Goal: Information Seeking & Learning: Learn about a topic

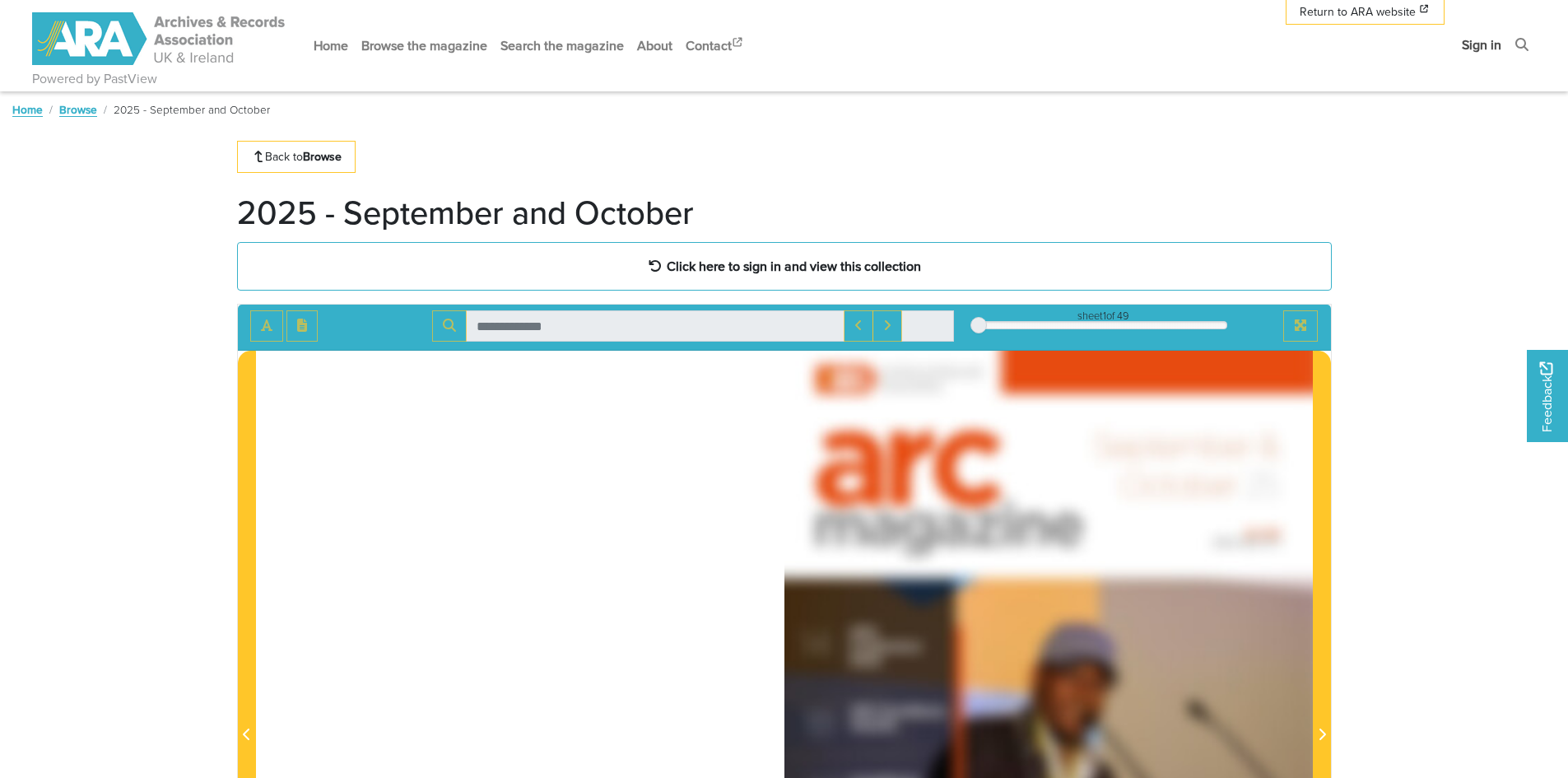
click at [1469, 47] on link "Sign in" at bounding box center [1481, 45] width 53 height 44
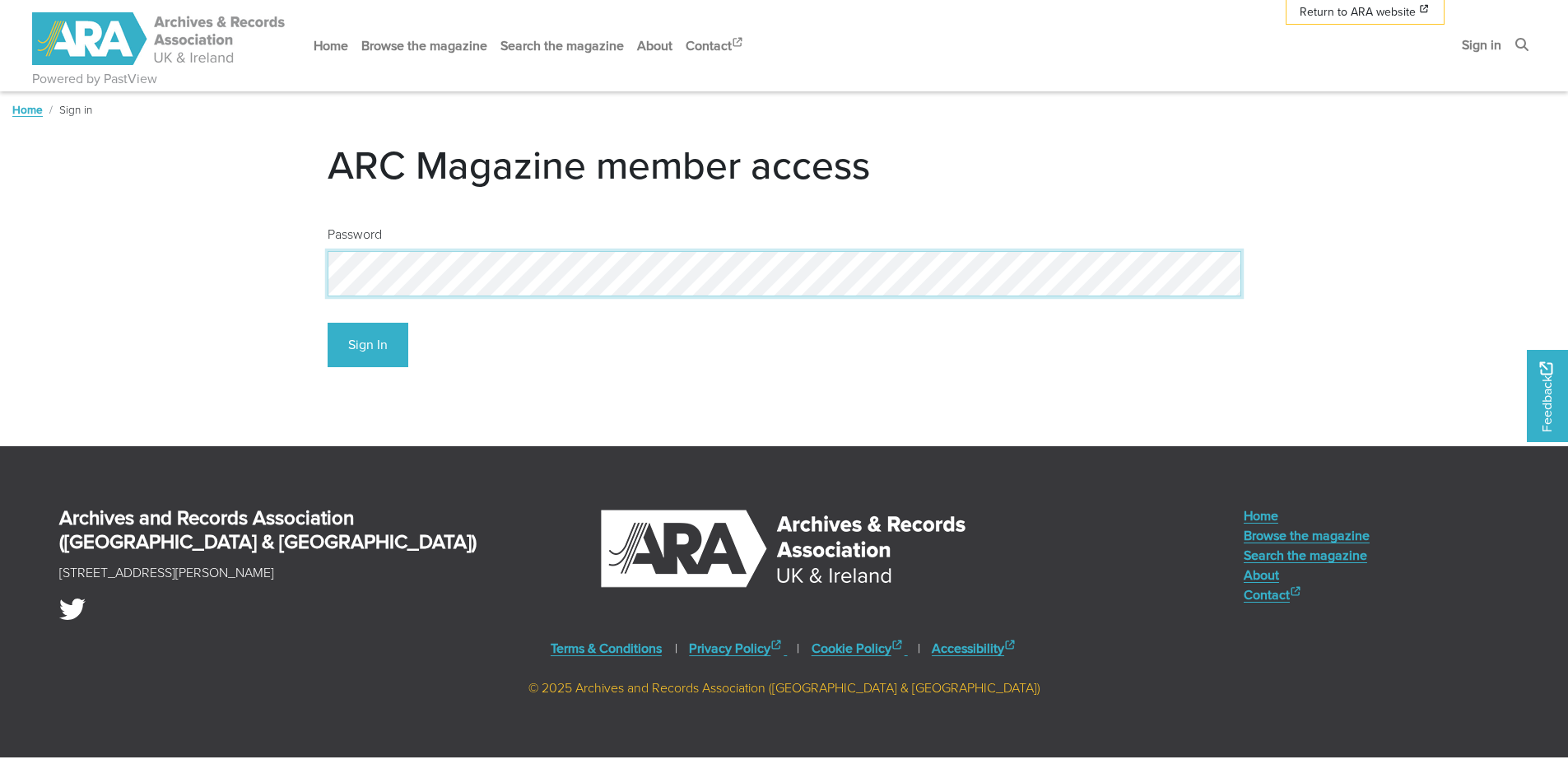
click at [328, 322] on button "Sign In" at bounding box center [368, 345] width 81 height 45
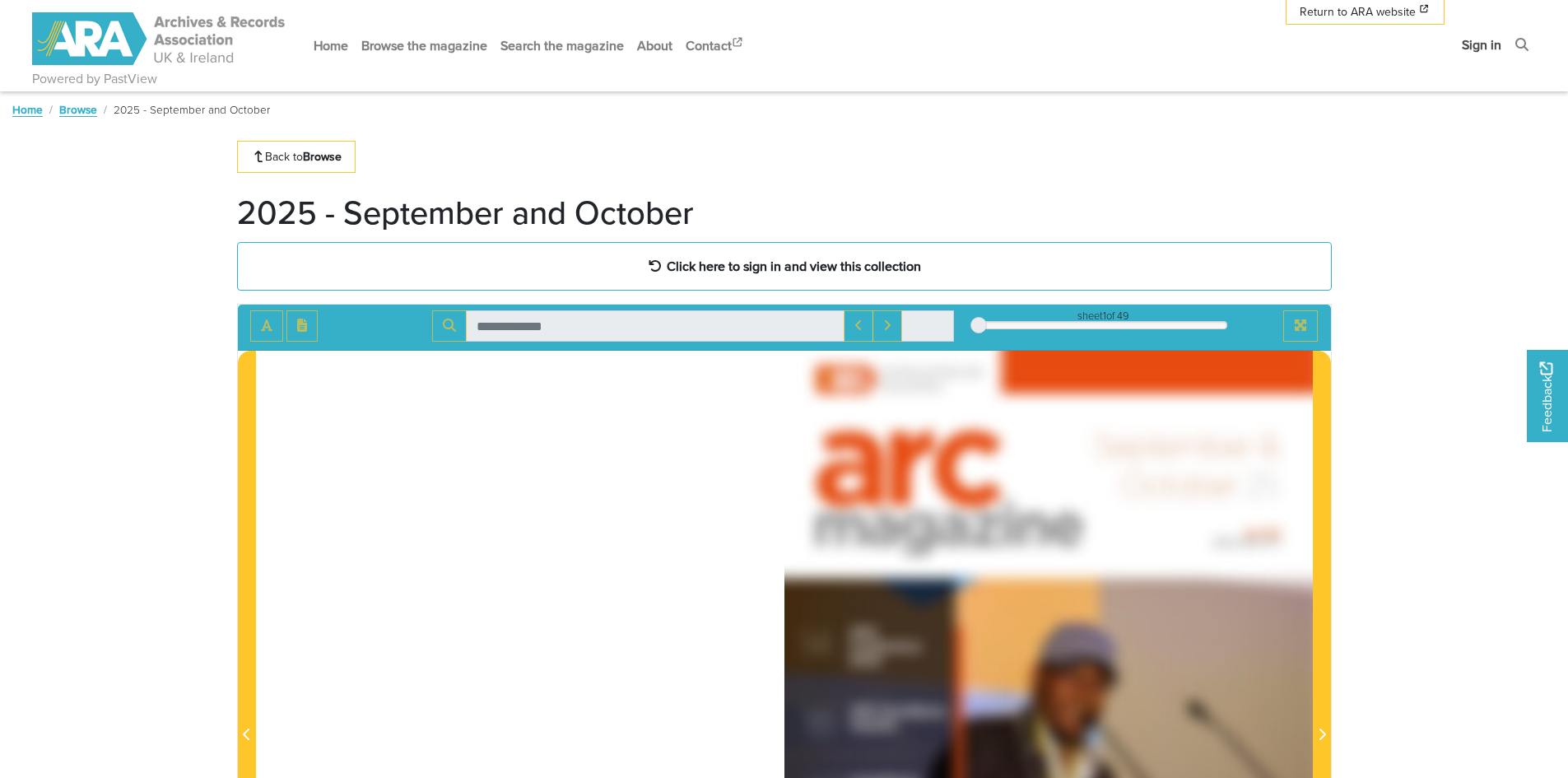
click at [1496, 48] on link "Sign in" at bounding box center [1481, 45] width 53 height 44
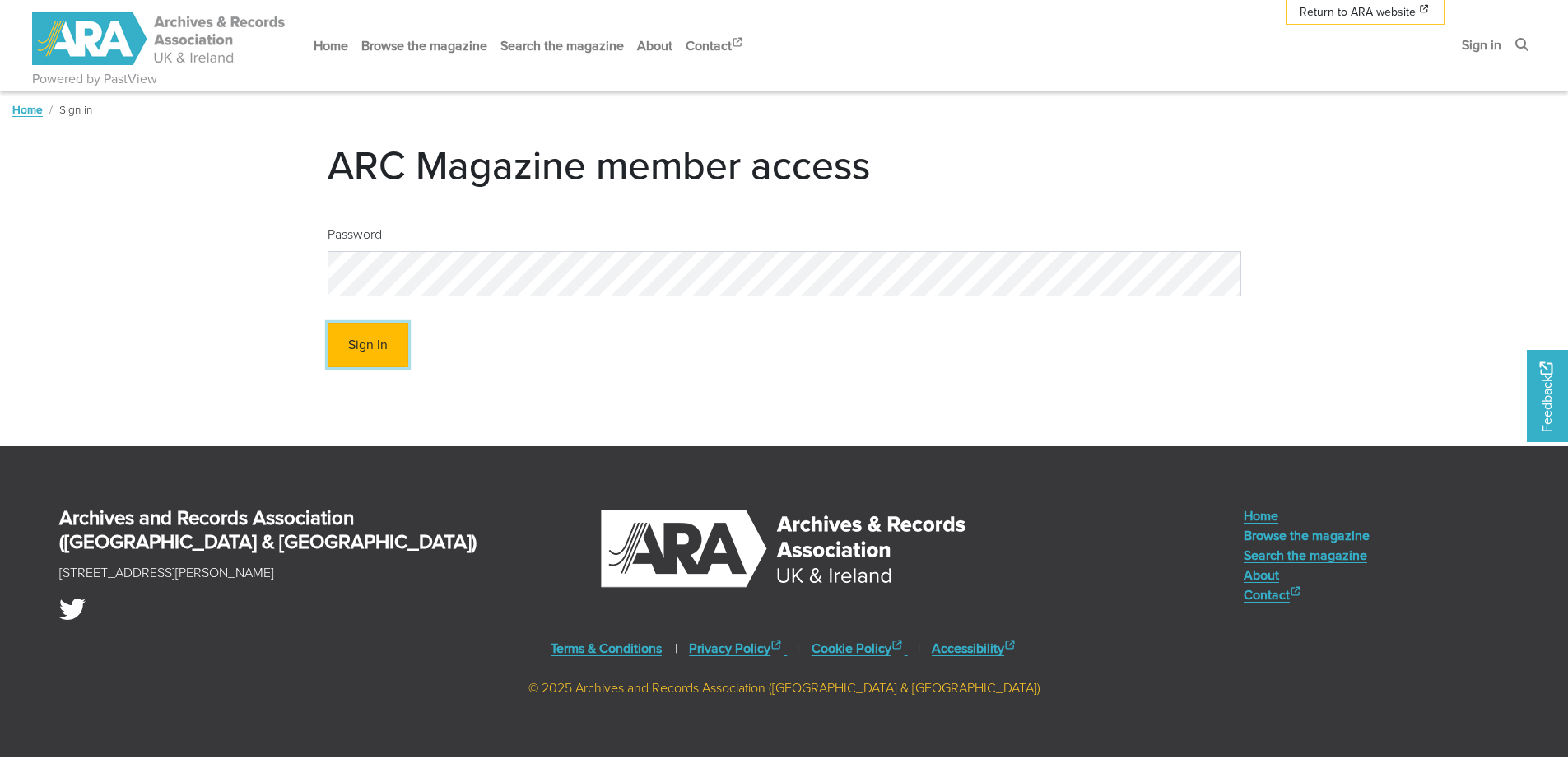
click at [372, 354] on button "Sign In" at bounding box center [368, 345] width 81 height 45
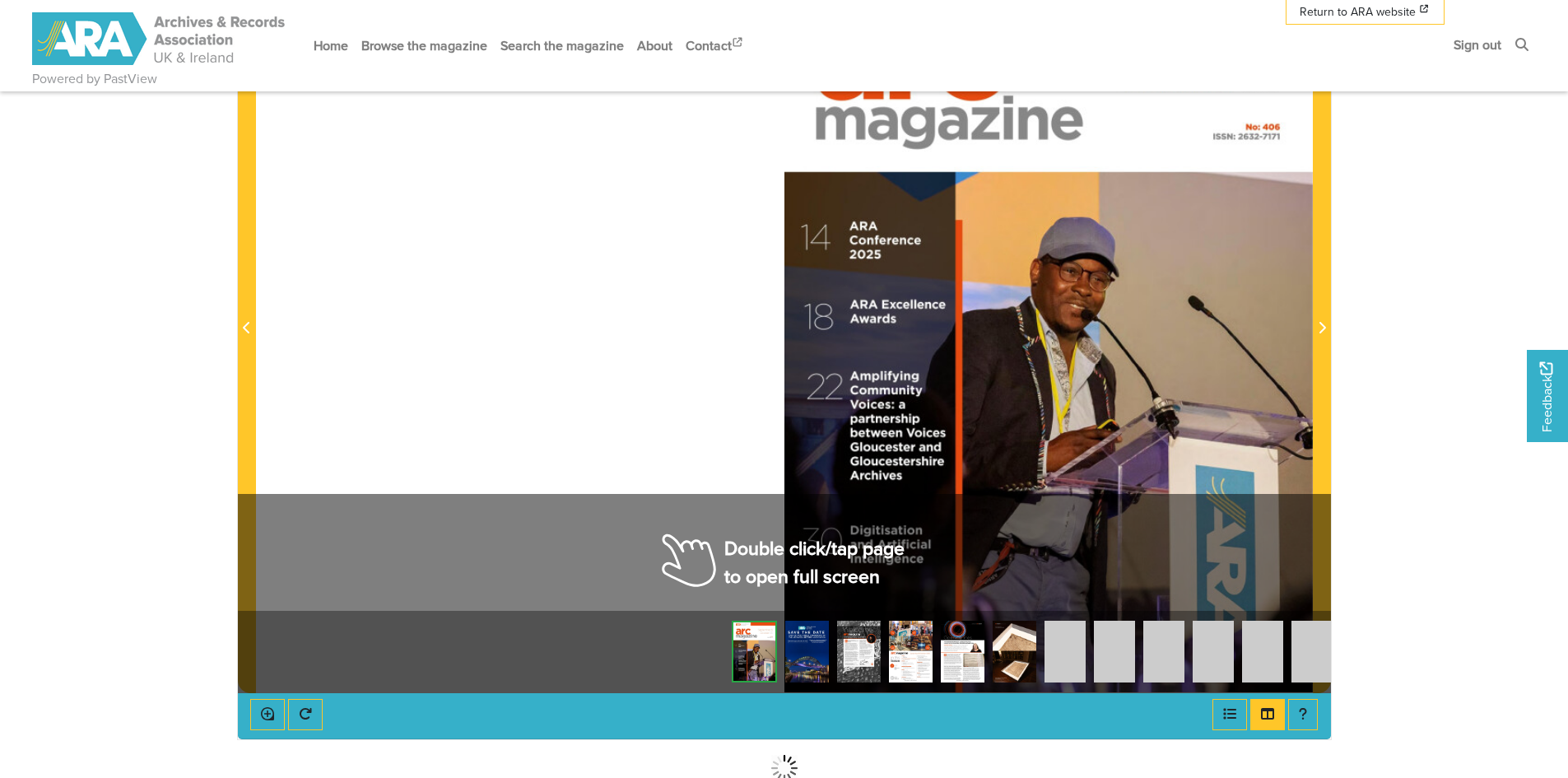
scroll to position [411, 0]
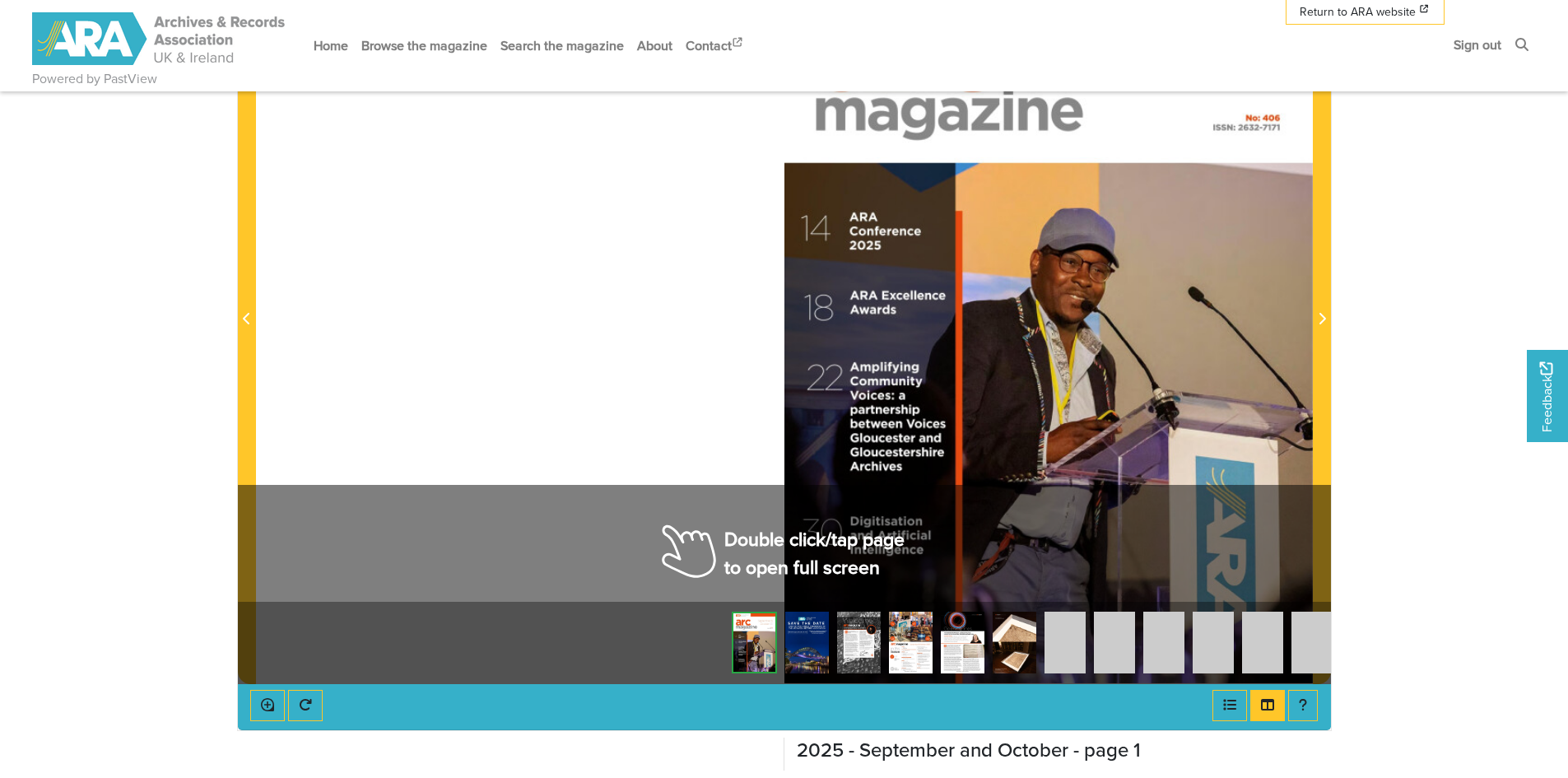
click at [659, 389] on div at bounding box center [784, 309] width 1056 height 747
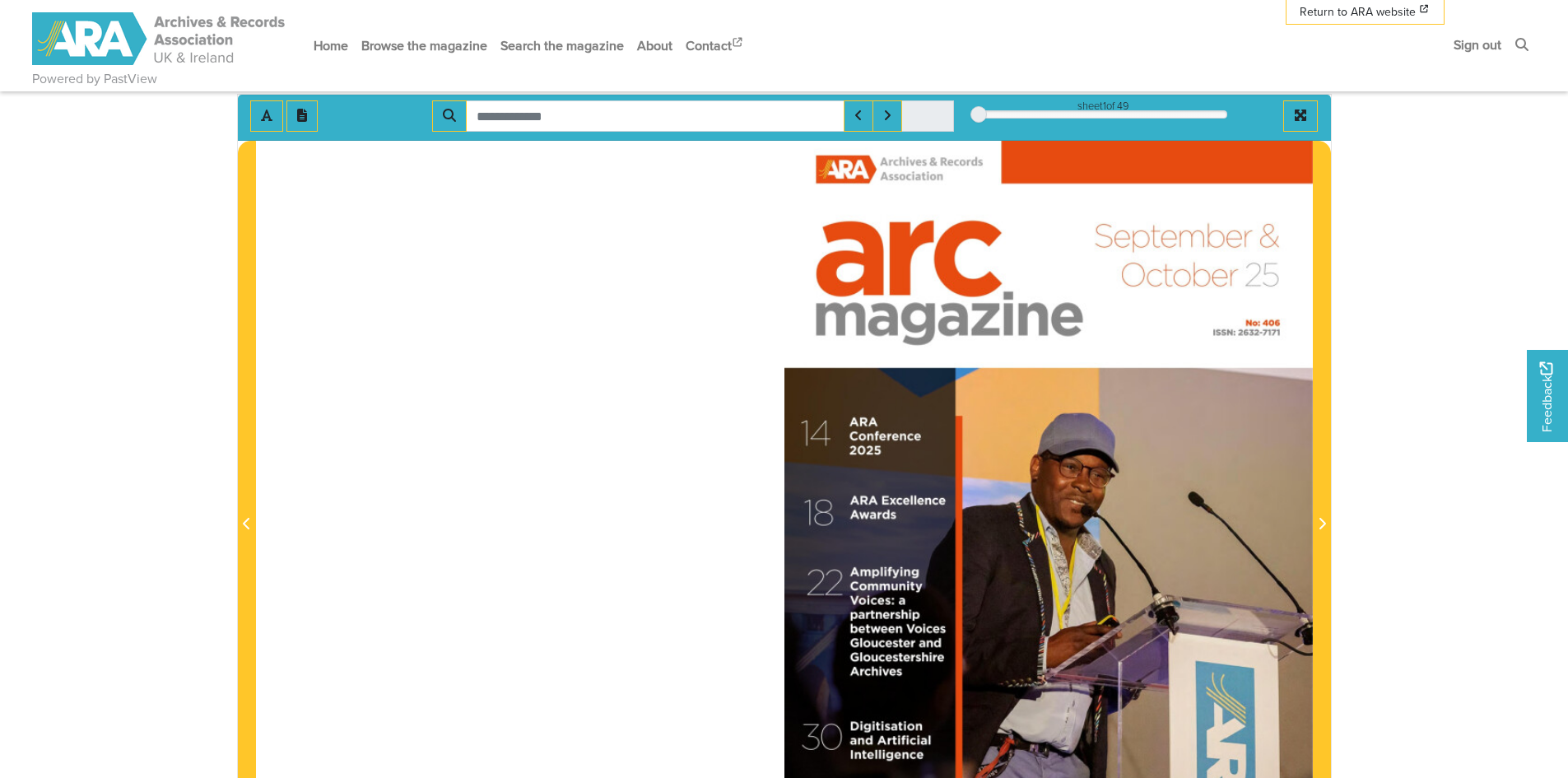
scroll to position [164, 0]
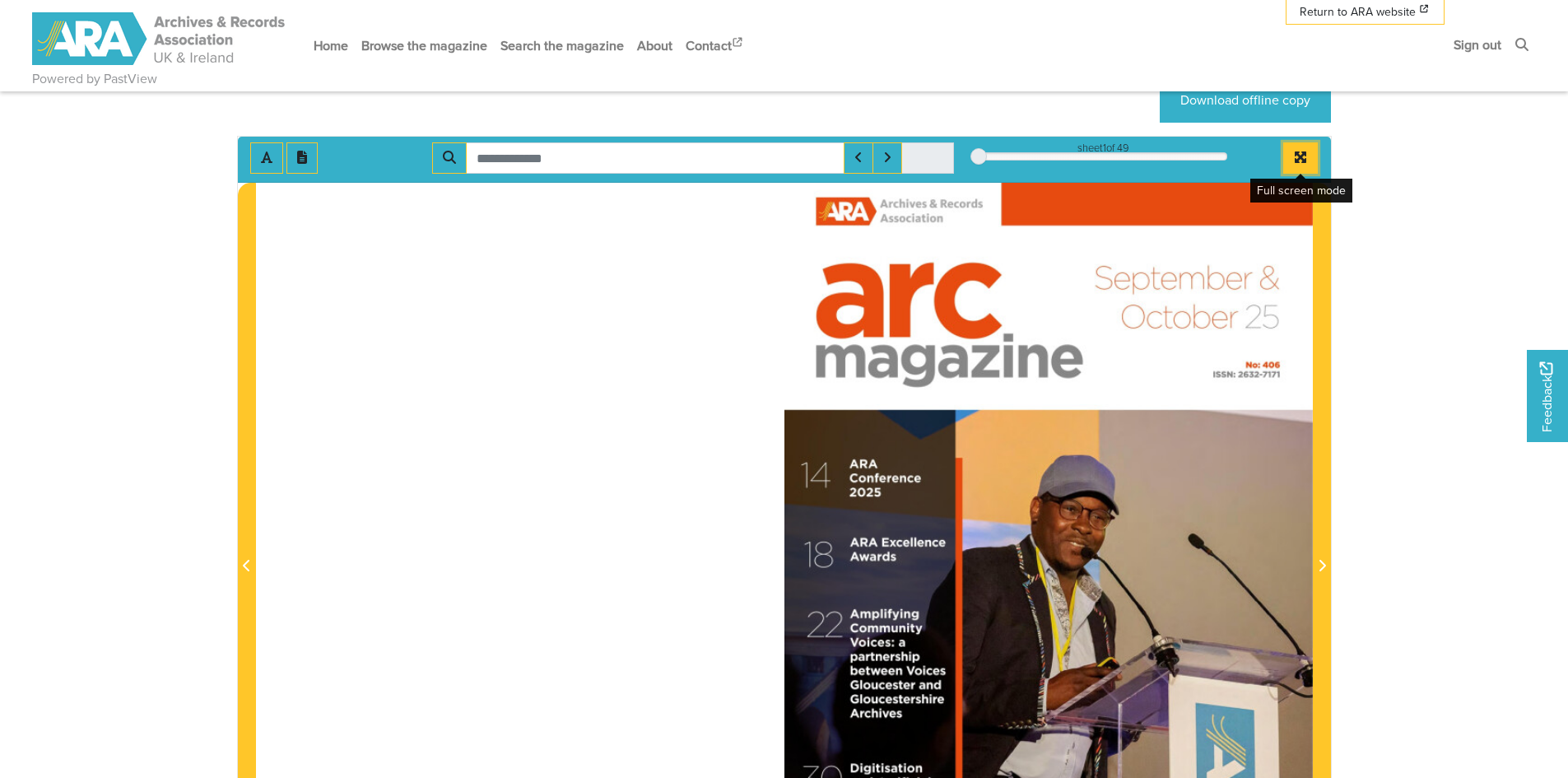
click at [1296, 151] on button "Full screen mode" at bounding box center [1301, 158] width 35 height 31
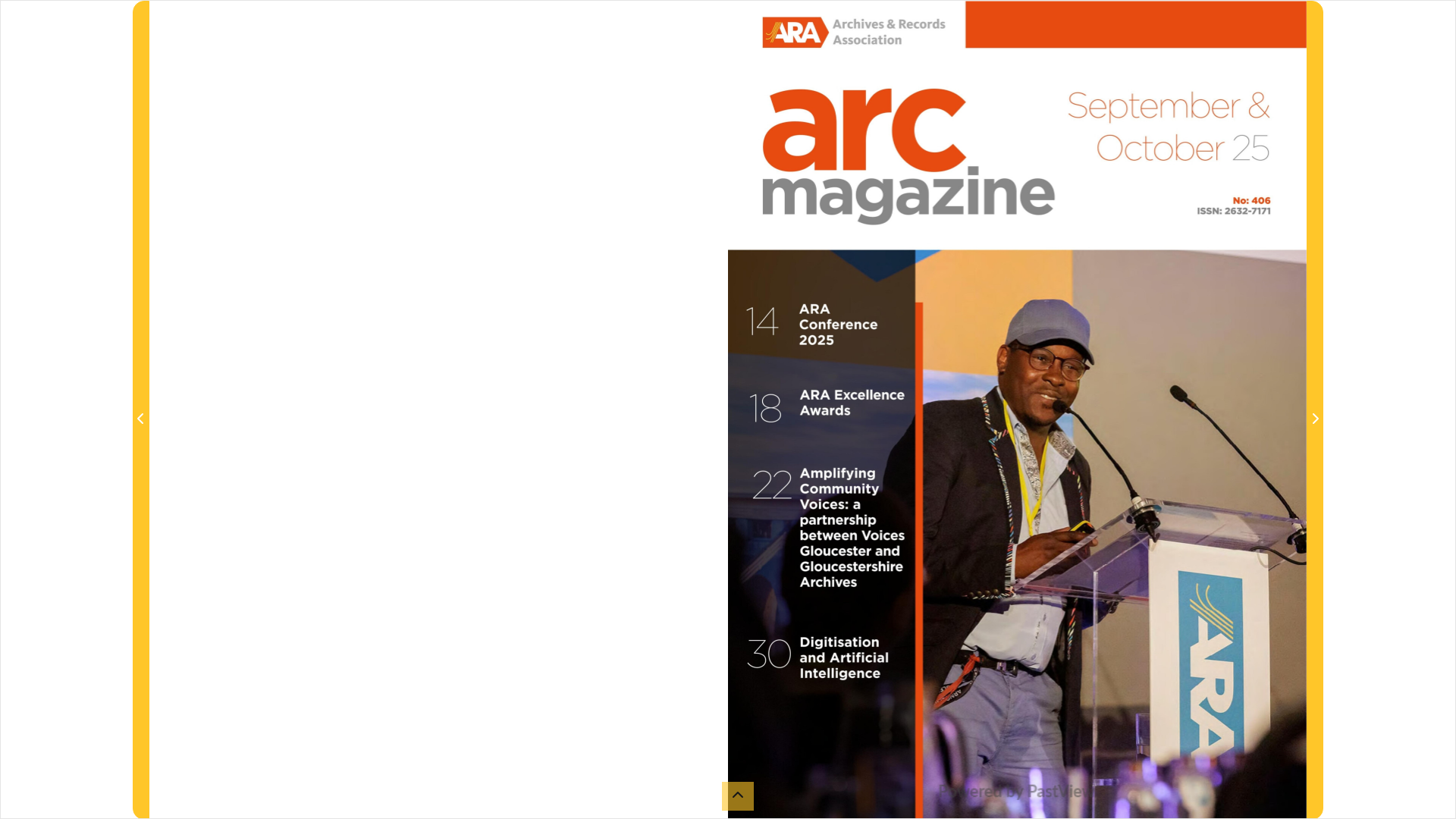
click at [742, 497] on div at bounding box center [1017, 410] width 579 height 819
click at [728, 716] on button at bounding box center [738, 796] width 32 height 29
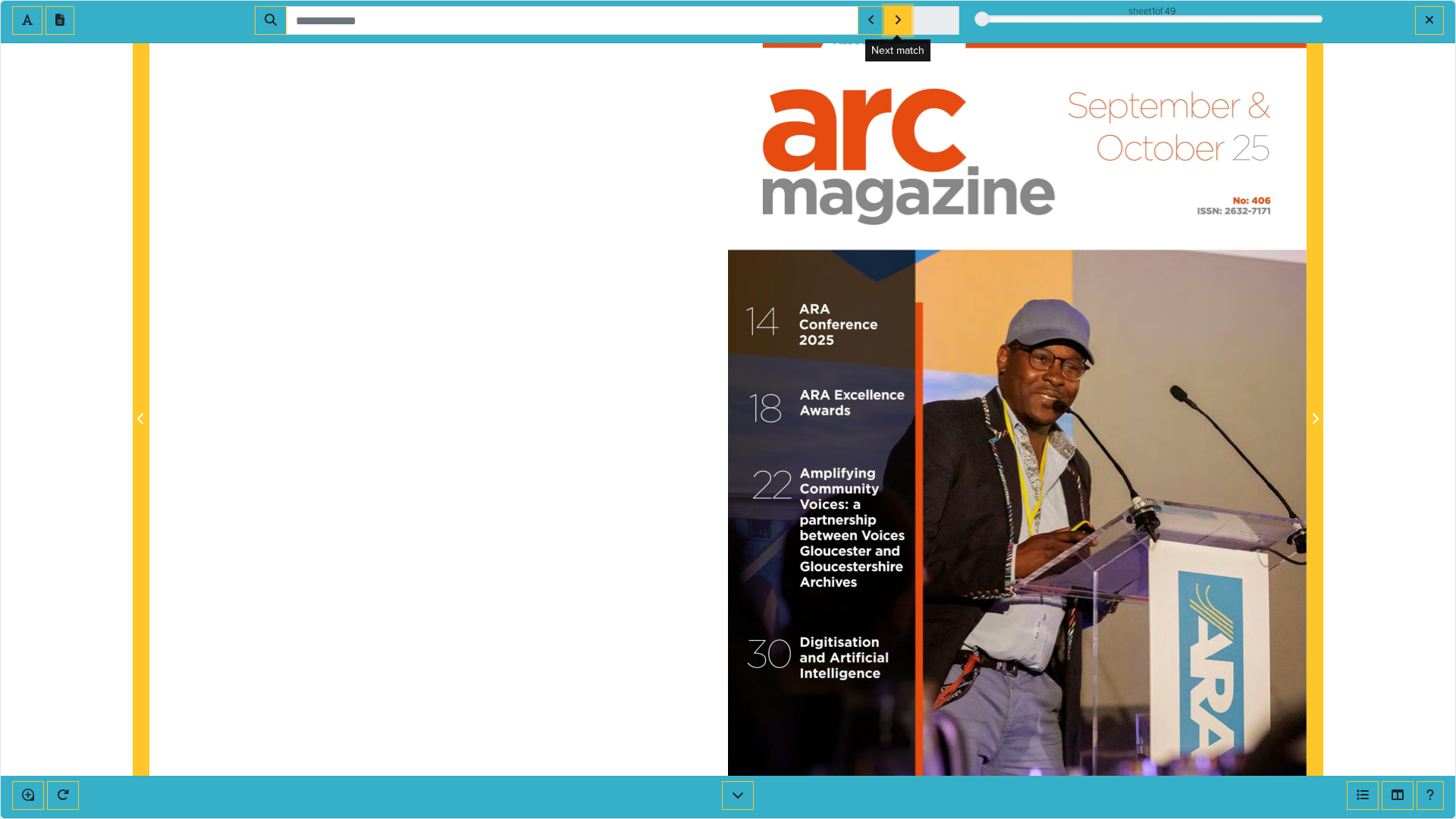
click at [898, 20] on icon "Next Match" at bounding box center [897, 20] width 7 height 12
click at [1128, 512] on div at bounding box center [1017, 410] width 579 height 819
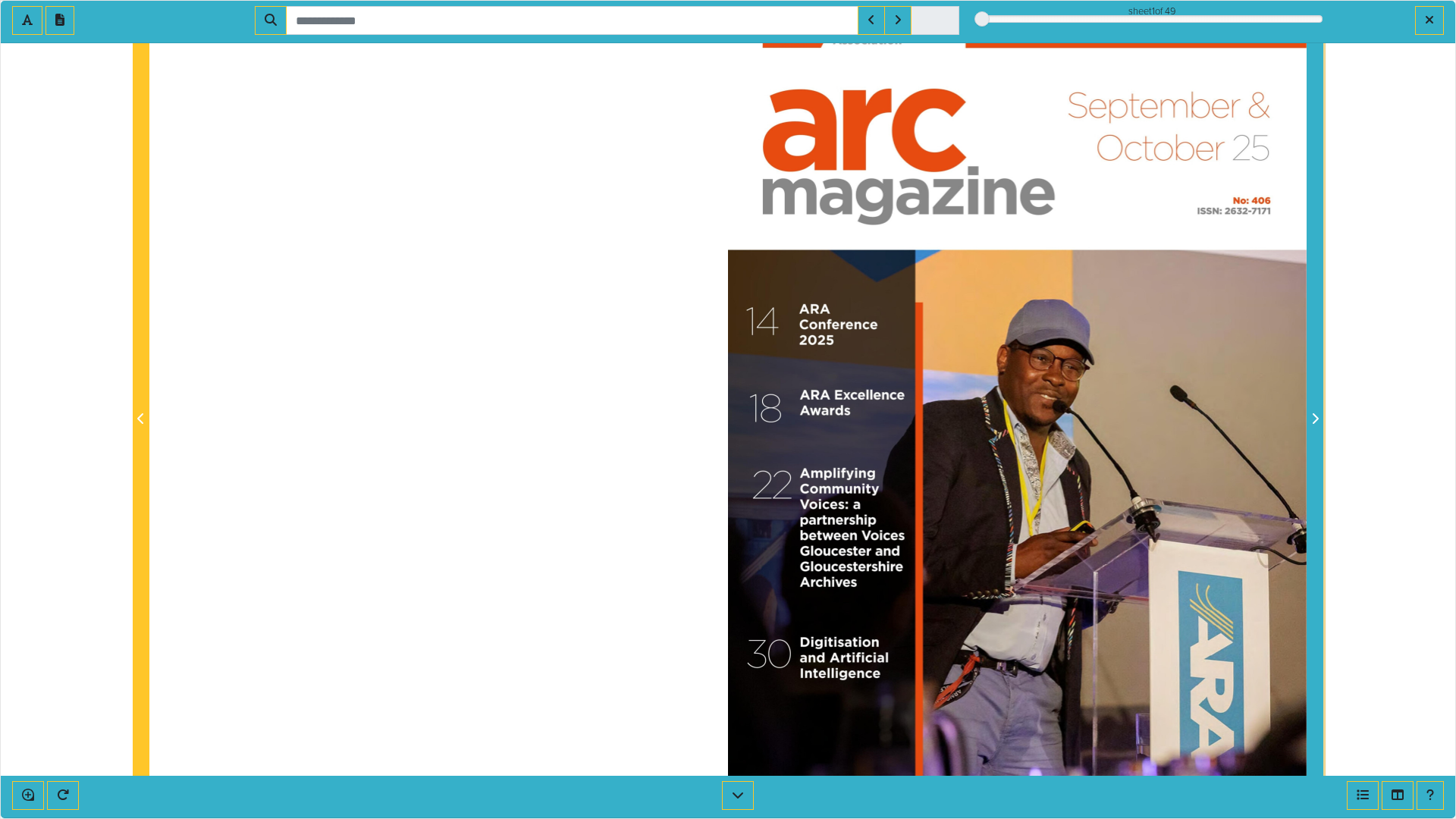
click at [1321, 416] on span "Next Page" at bounding box center [1315, 419] width 15 height 18
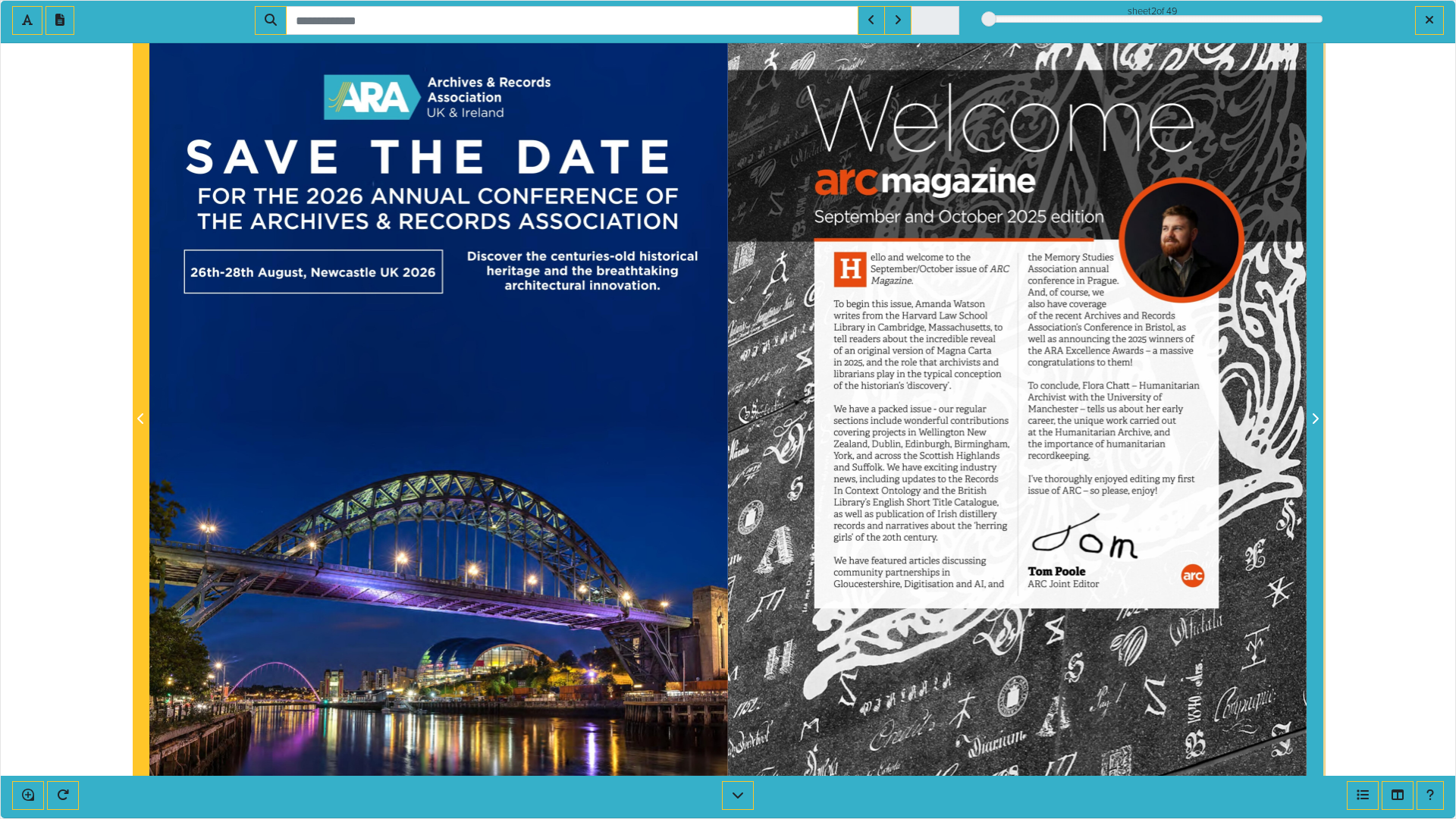
click at [1320, 419] on span "Next Page" at bounding box center [1315, 419] width 15 height 18
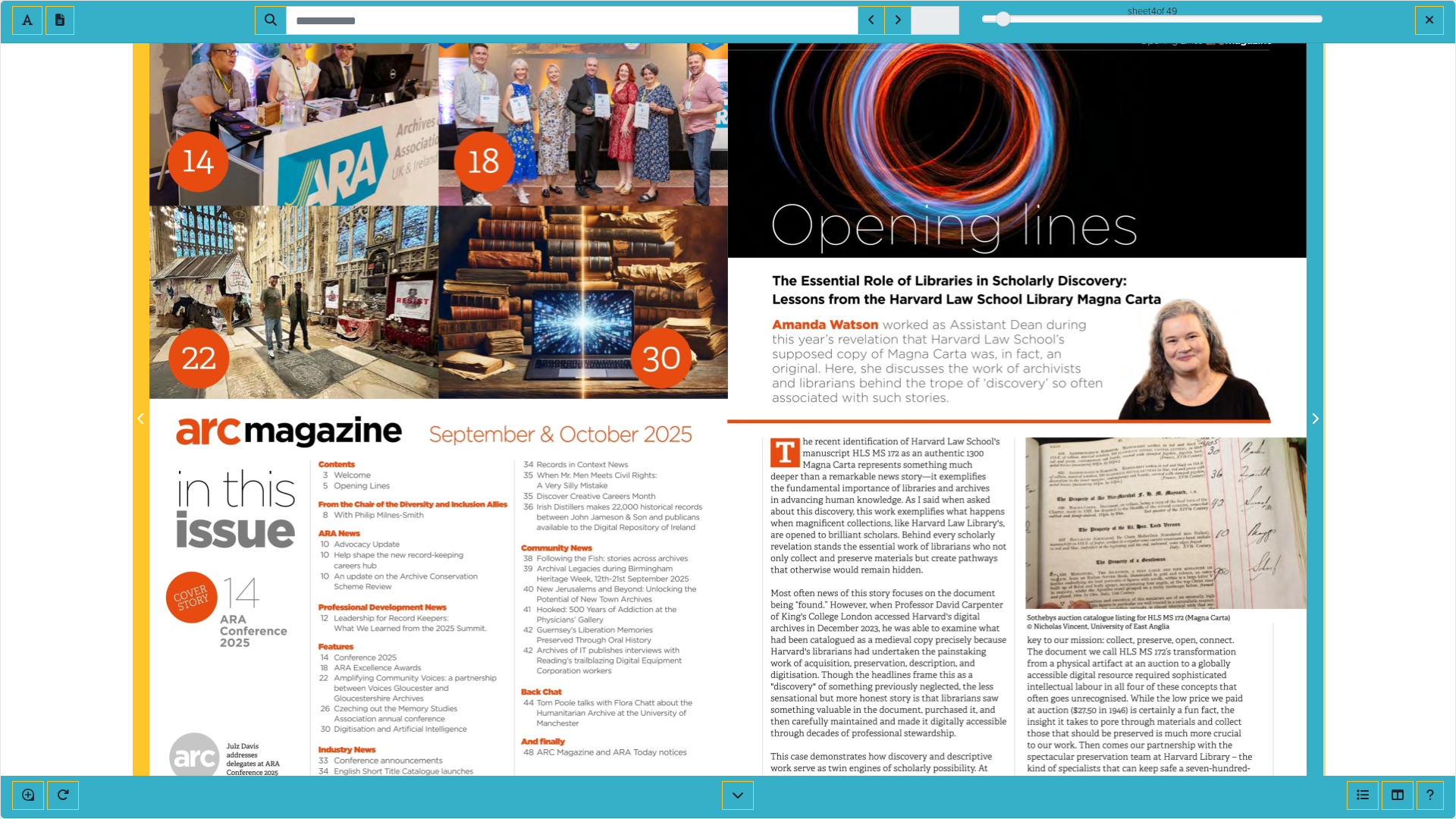
click at [1315, 419] on icon "Next Page" at bounding box center [1314, 419] width 7 height 12
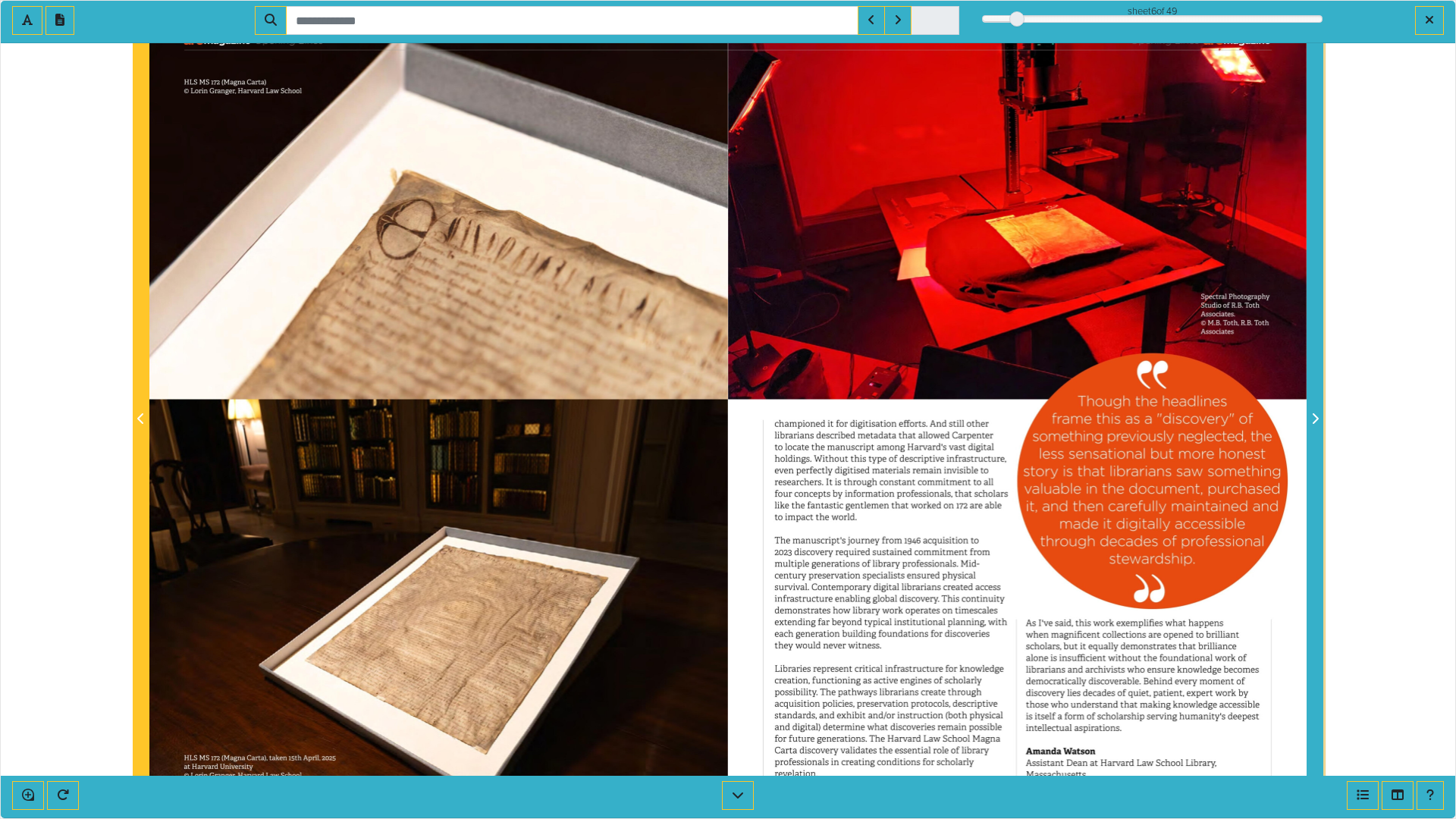
click at [1319, 419] on icon "Next Page" at bounding box center [1314, 419] width 7 height 12
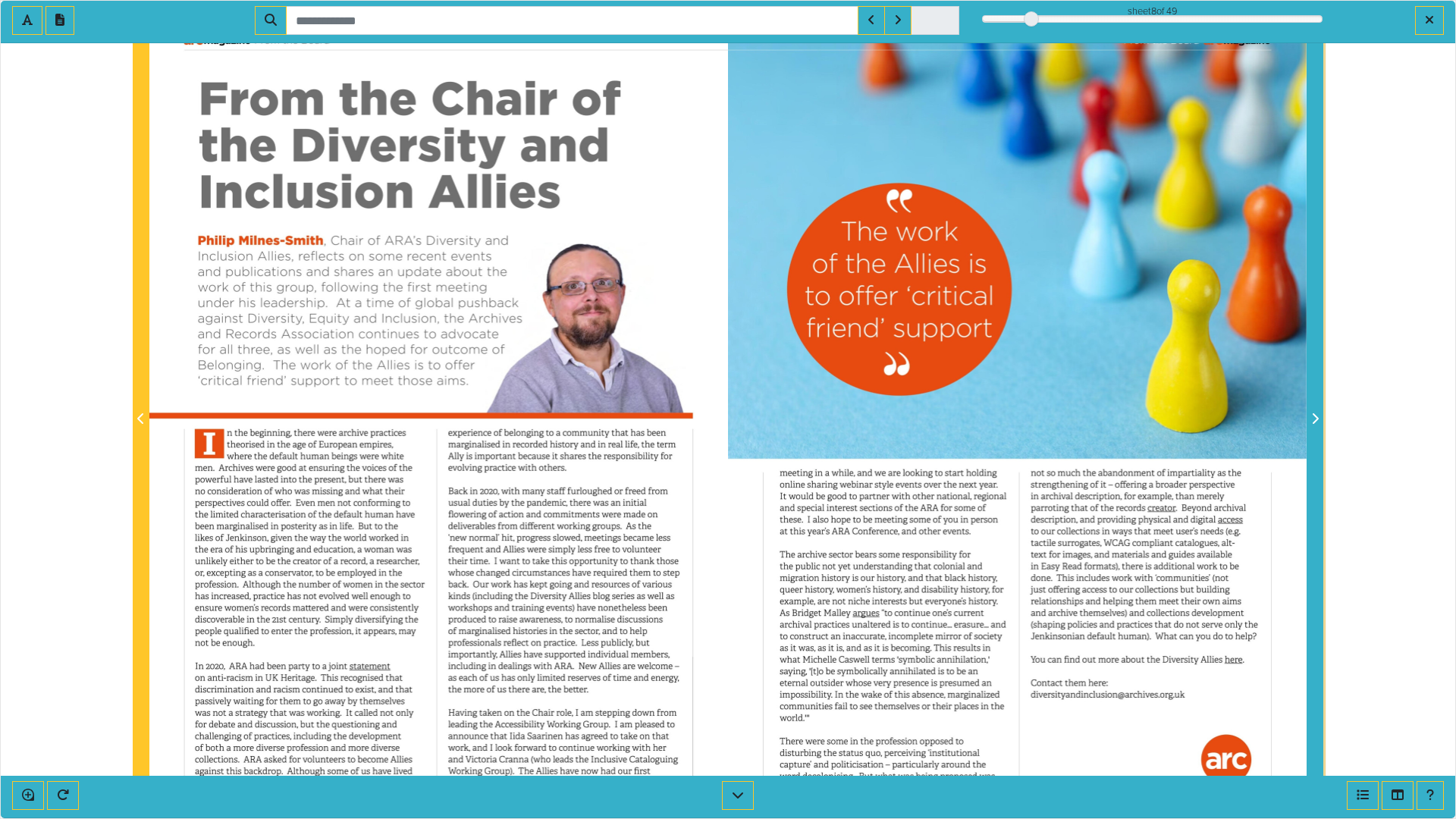
click at [1320, 419] on span "Next Page" at bounding box center [1315, 419] width 15 height 18
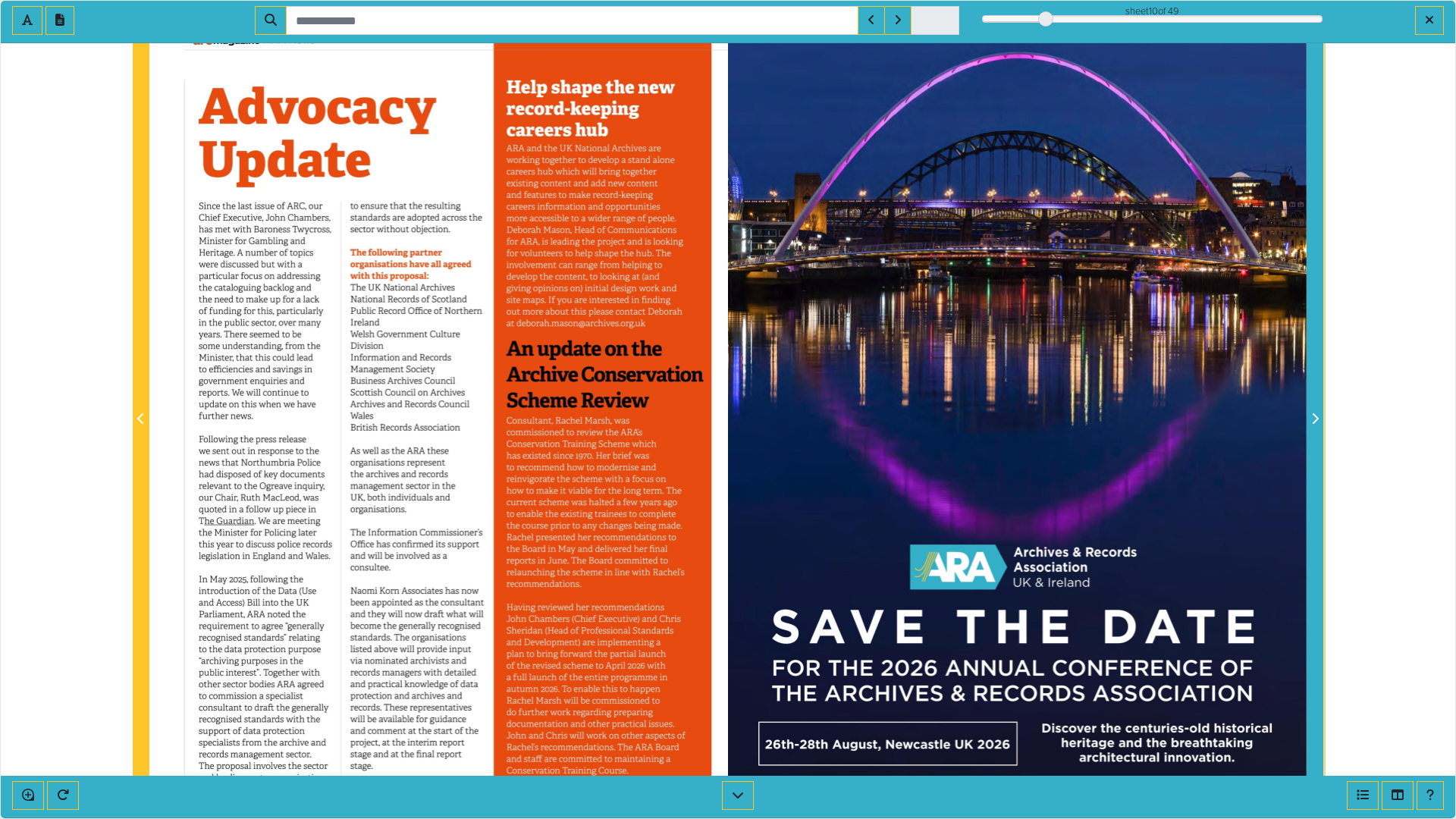
click at [1320, 419] on span "Next Page" at bounding box center [1315, 419] width 15 height 18
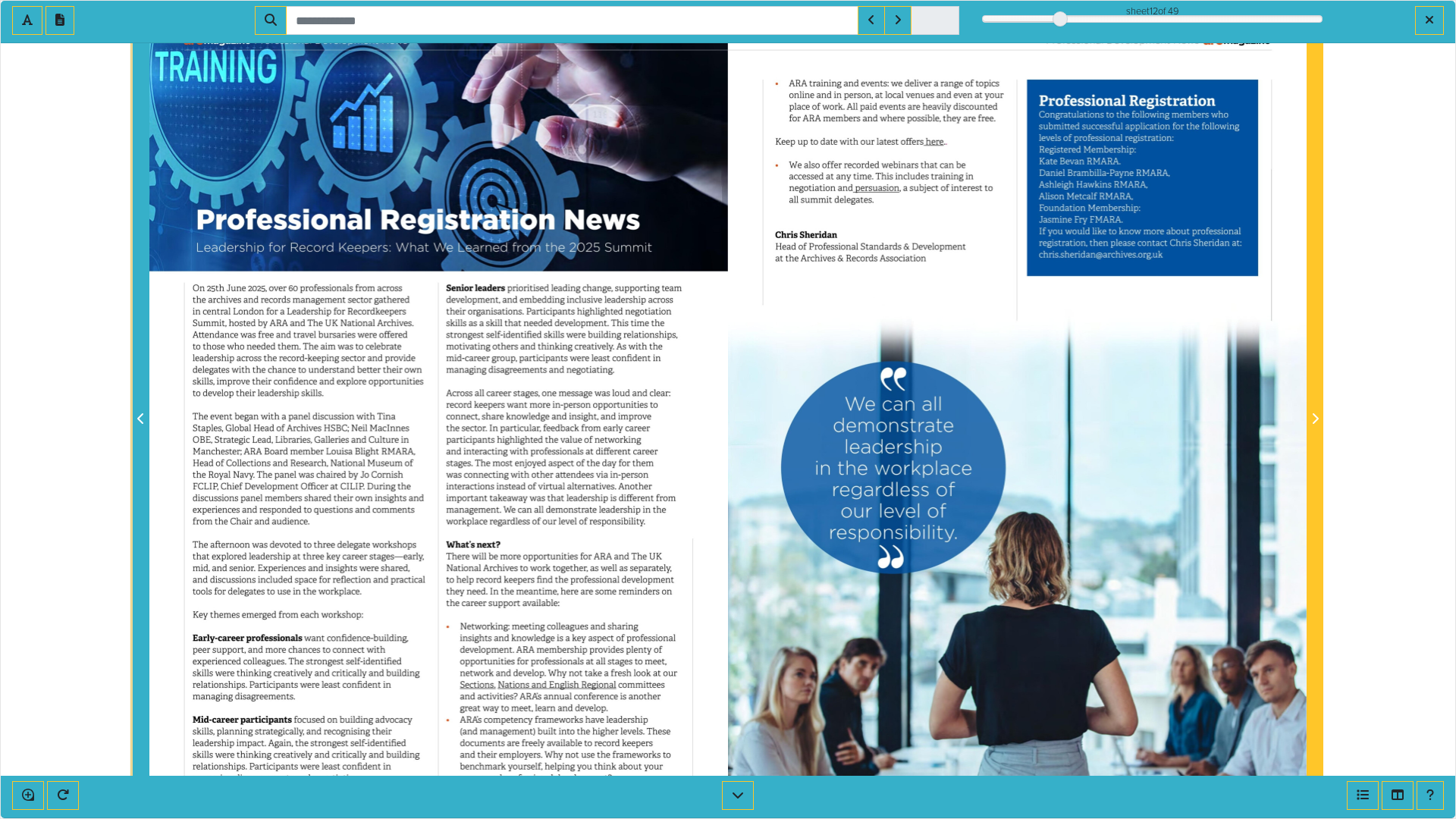
click at [145, 419] on span "Previous Page" at bounding box center [141, 419] width 15 height 18
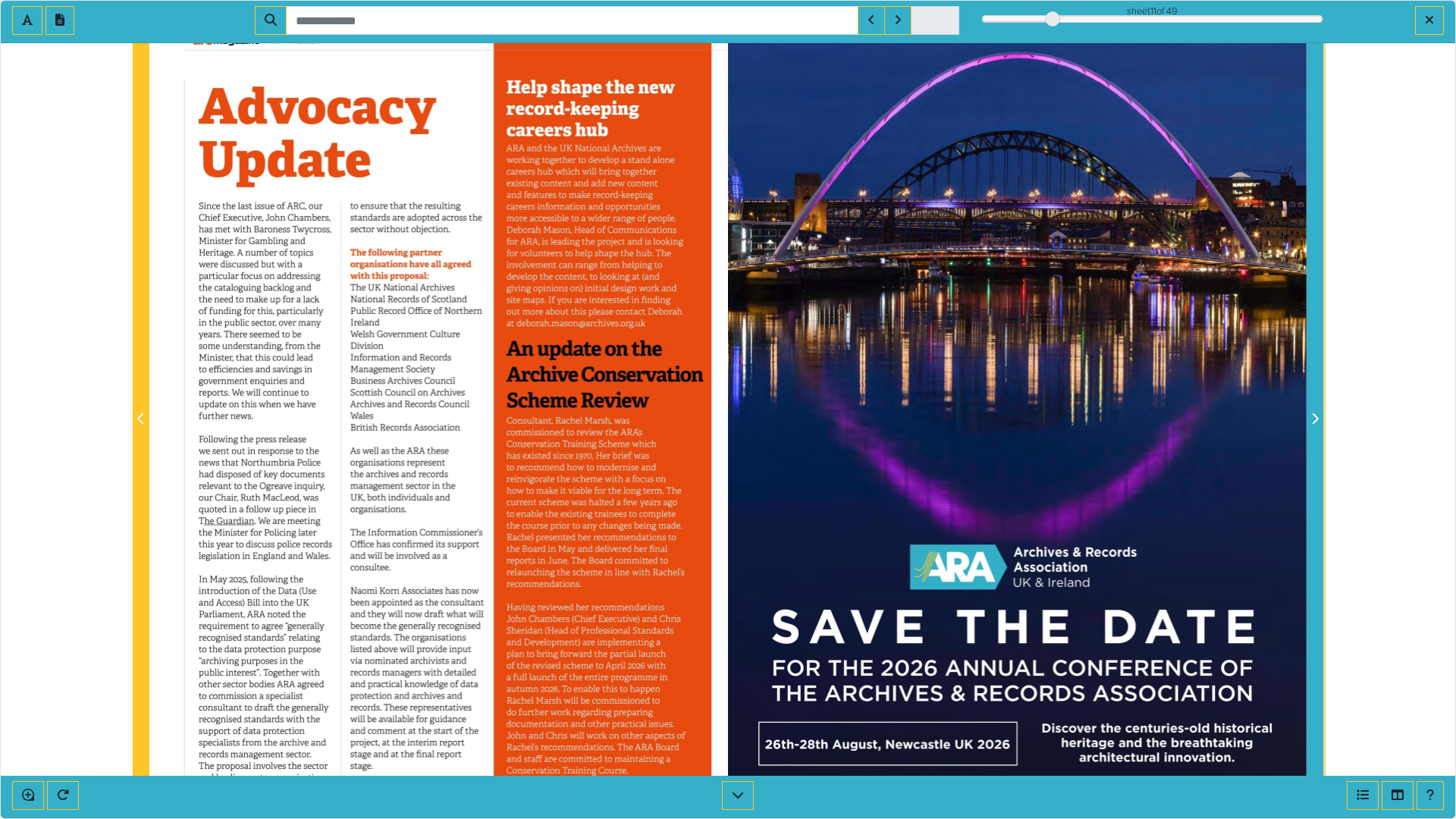
click at [1312, 415] on icon "Next Page" at bounding box center [1314, 419] width 7 height 12
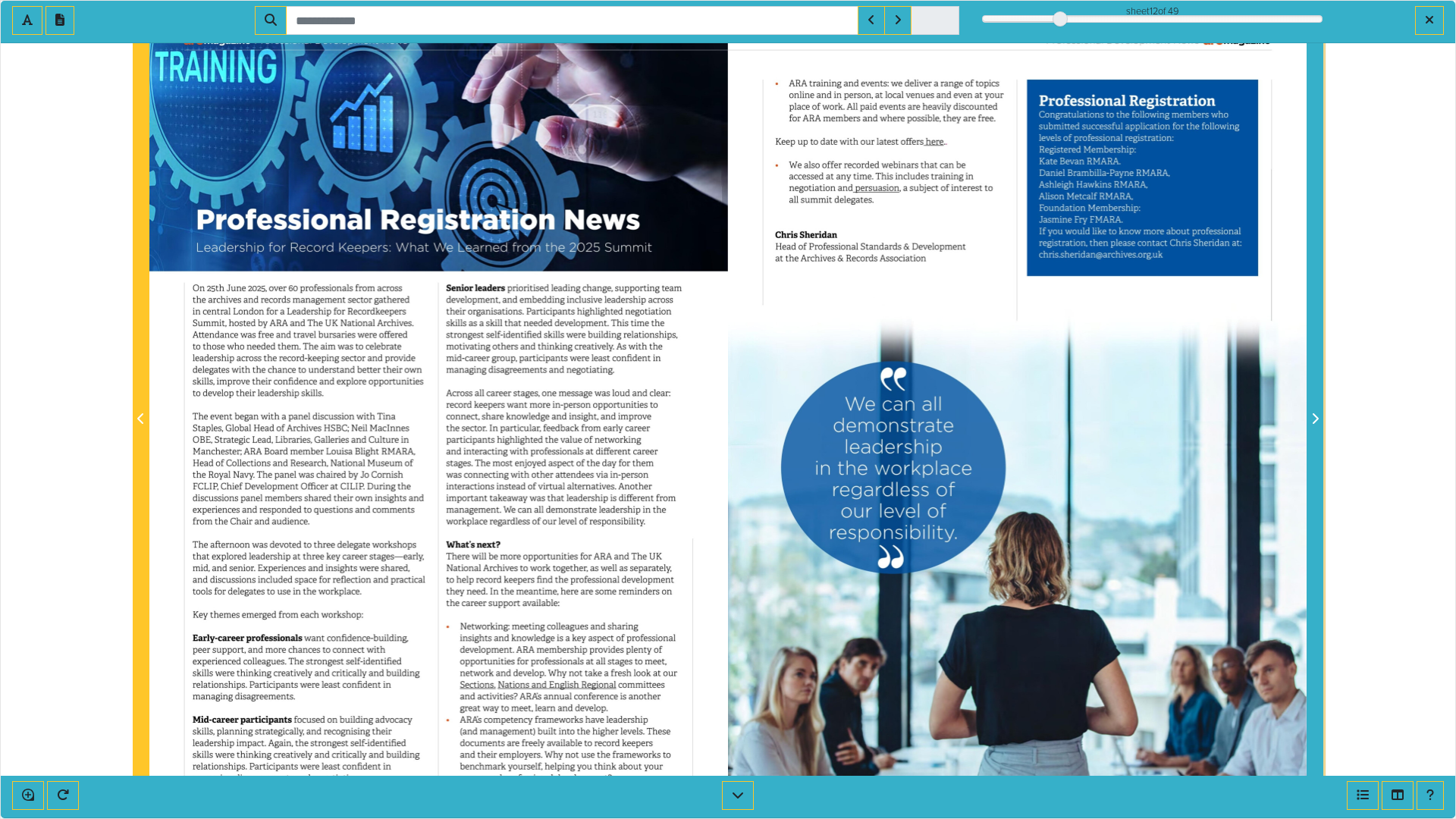
click at [1312, 415] on icon "Next Page" at bounding box center [1314, 419] width 7 height 12
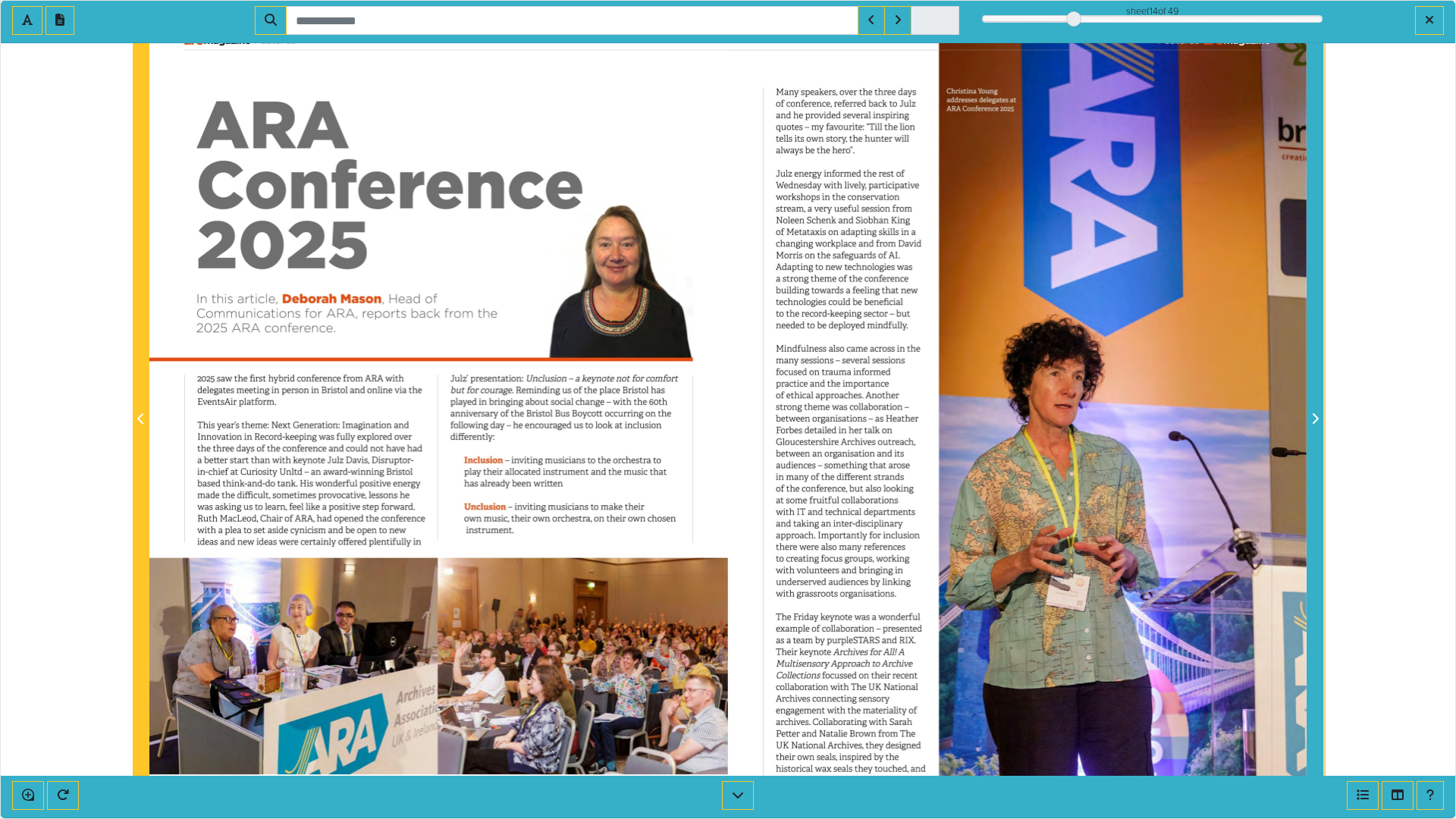
click at [1312, 415] on icon "Next Page" at bounding box center [1314, 419] width 7 height 12
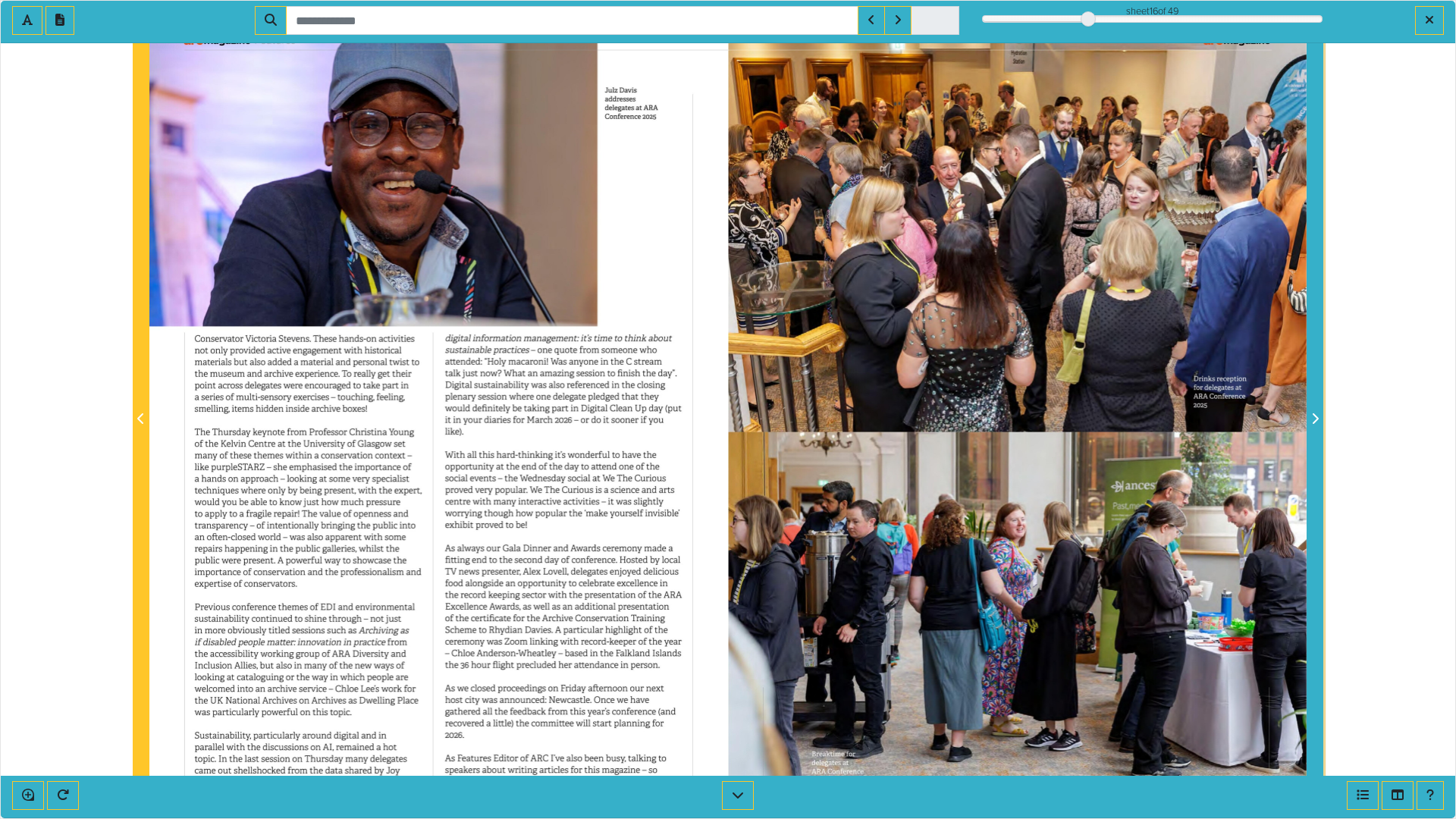
click at [1314, 419] on icon "Next Page" at bounding box center [1314, 419] width 7 height 12
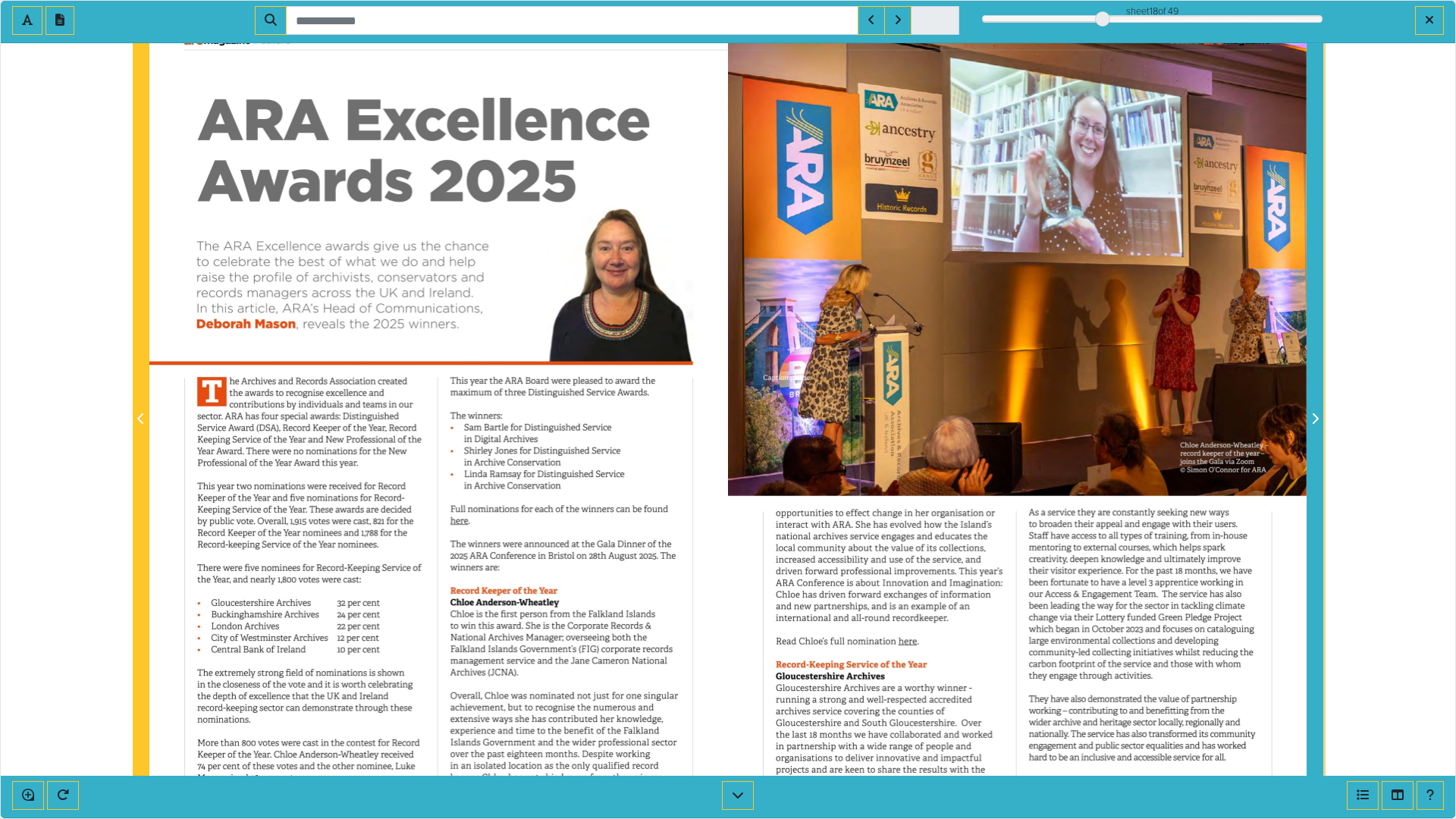
click at [1314, 419] on icon "Next Page" at bounding box center [1314, 419] width 7 height 12
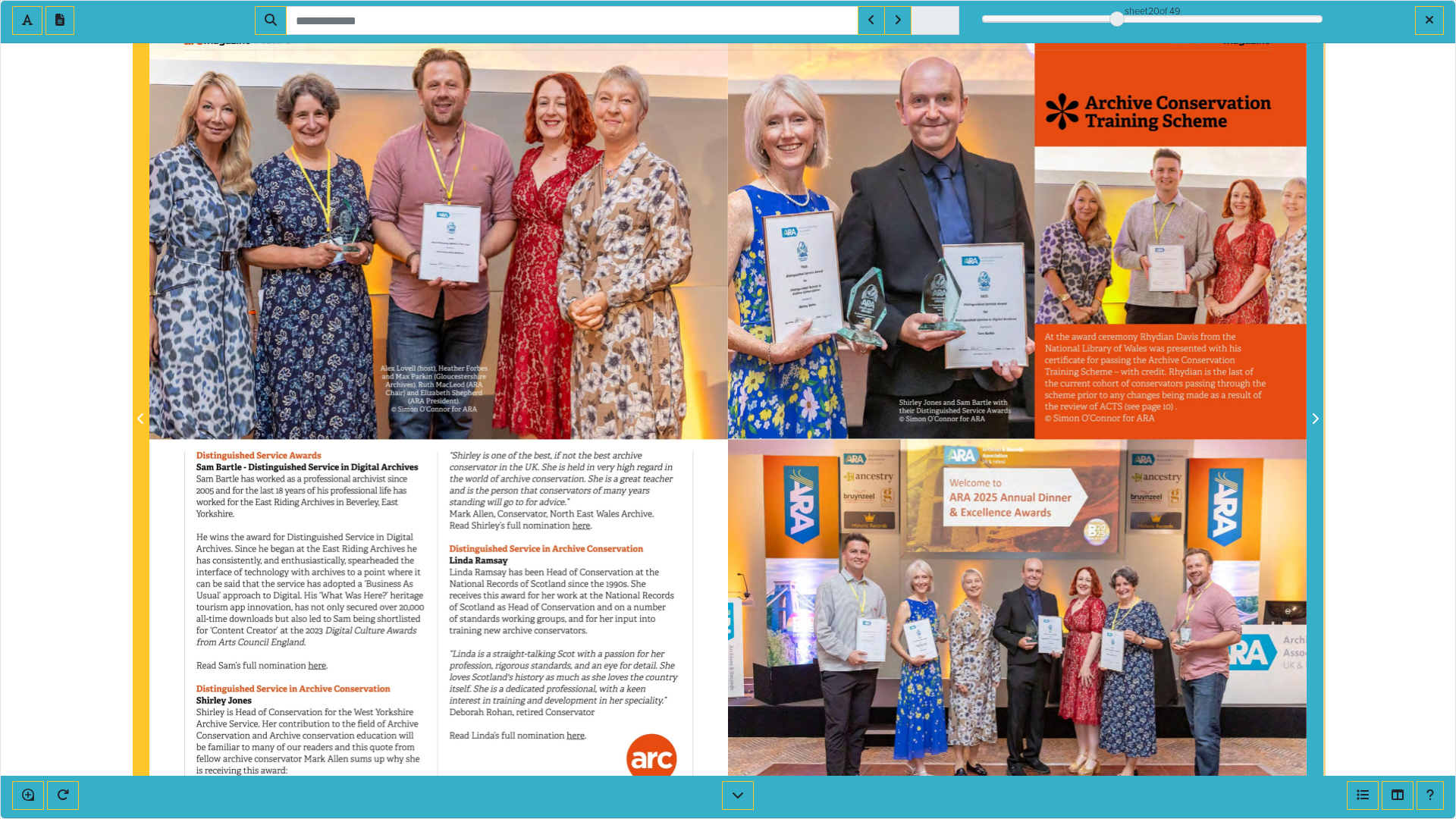
click at [1314, 419] on icon "Next Page" at bounding box center [1314, 419] width 7 height 12
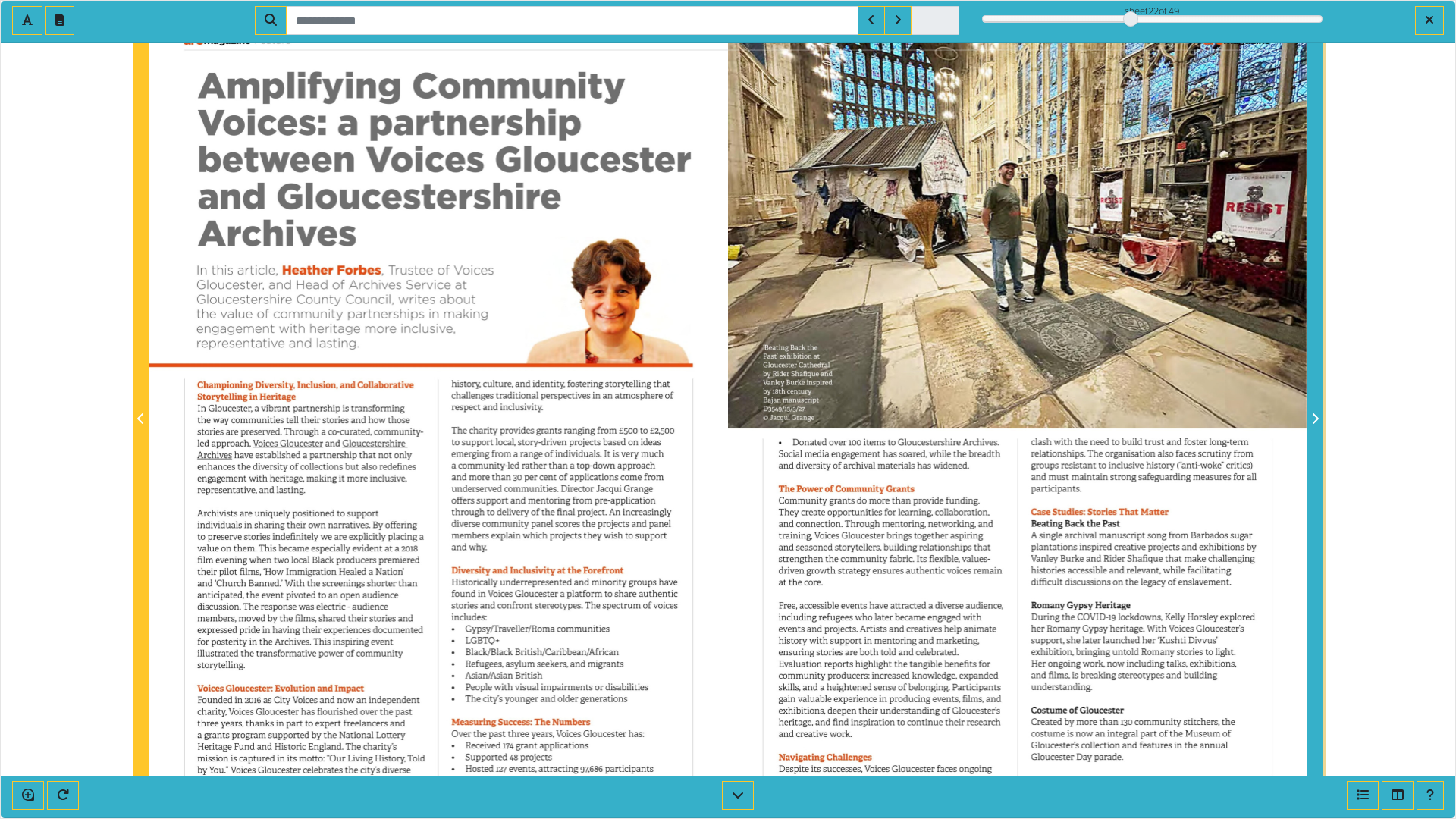
click at [1313, 419] on icon "Next Page" at bounding box center [1314, 419] width 7 height 12
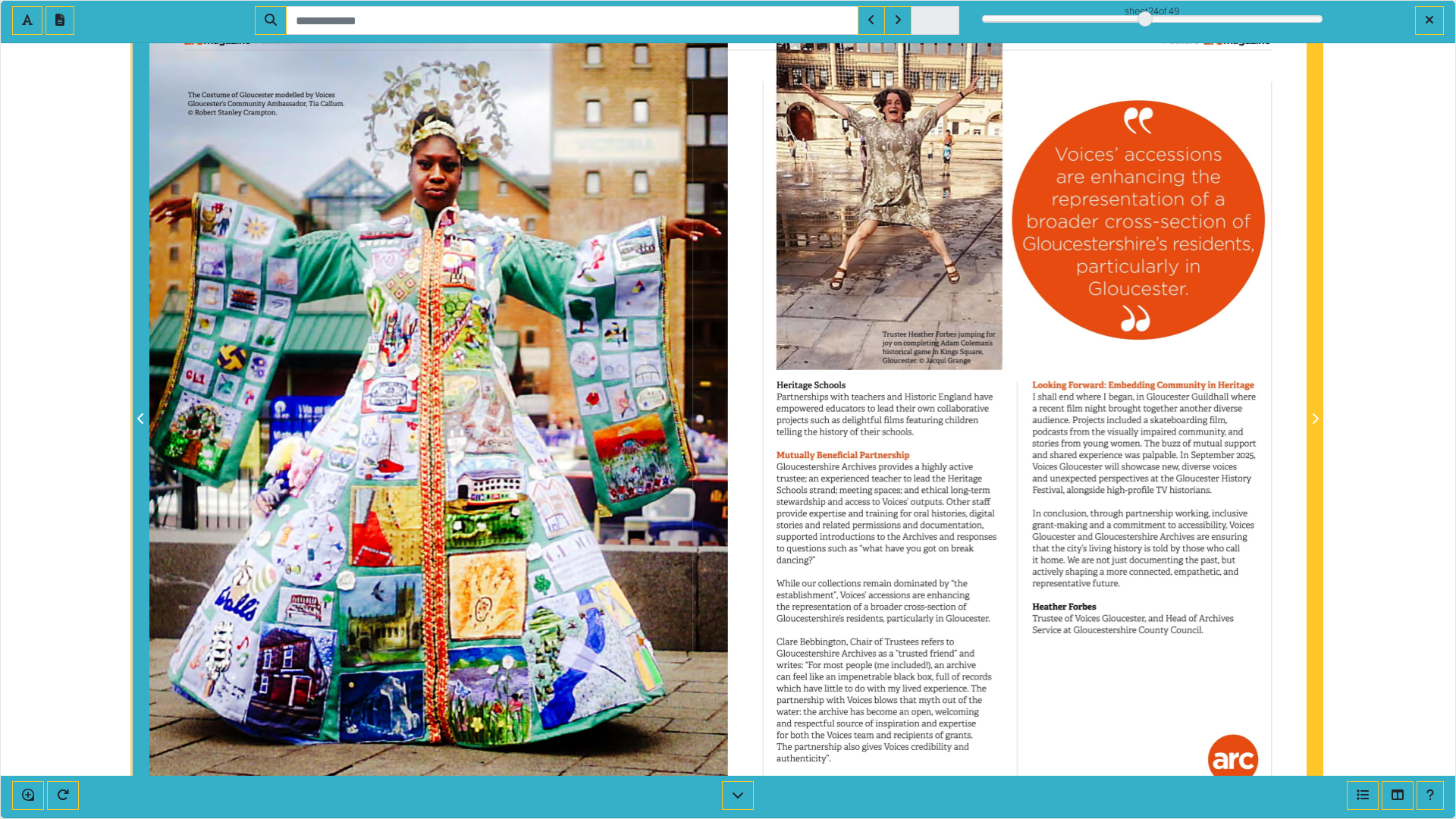
click at [141, 424] on icon "Previous Page" at bounding box center [140, 419] width 6 height 11
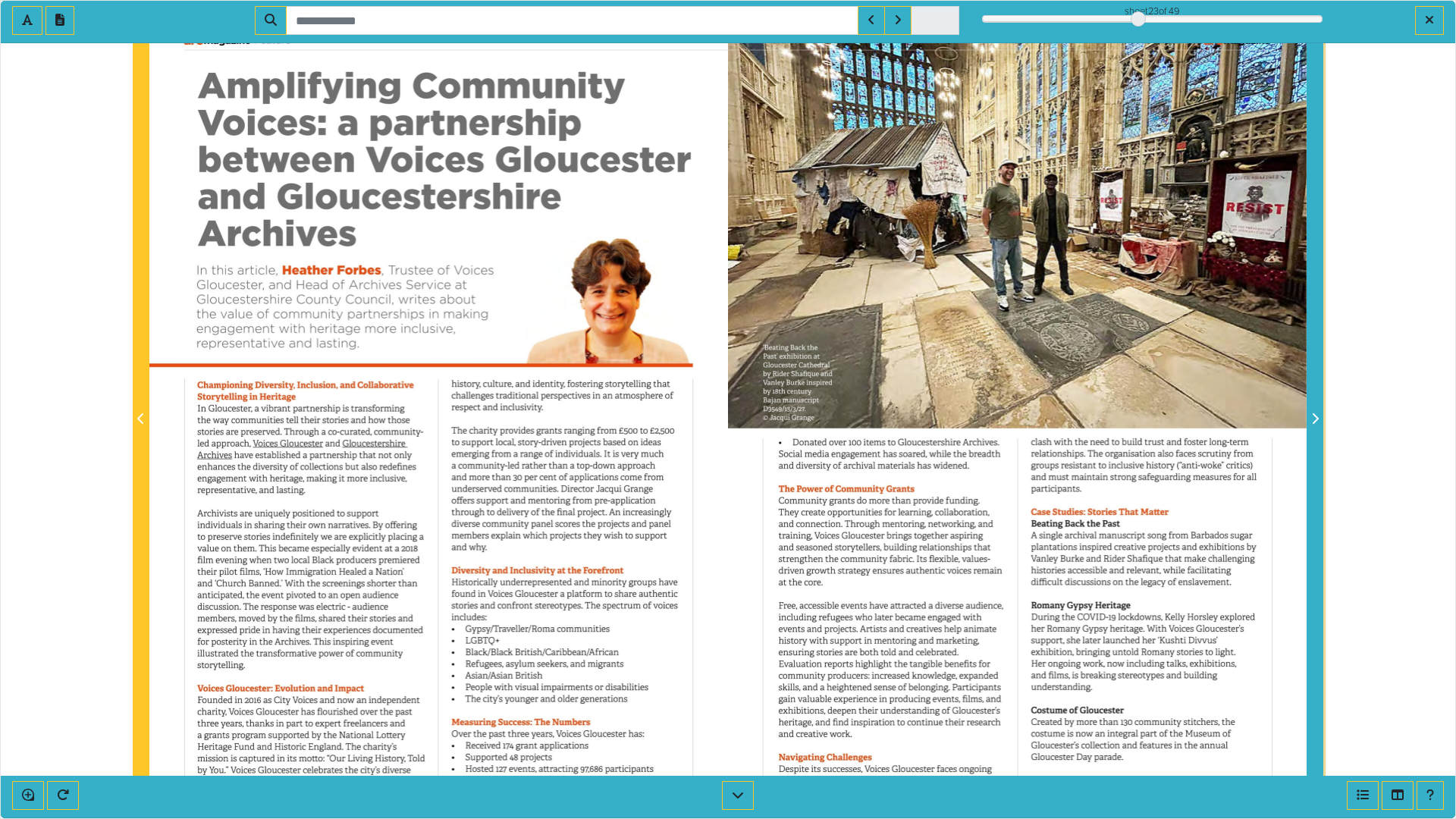
click at [1315, 421] on icon "Next Page" at bounding box center [1314, 419] width 7 height 12
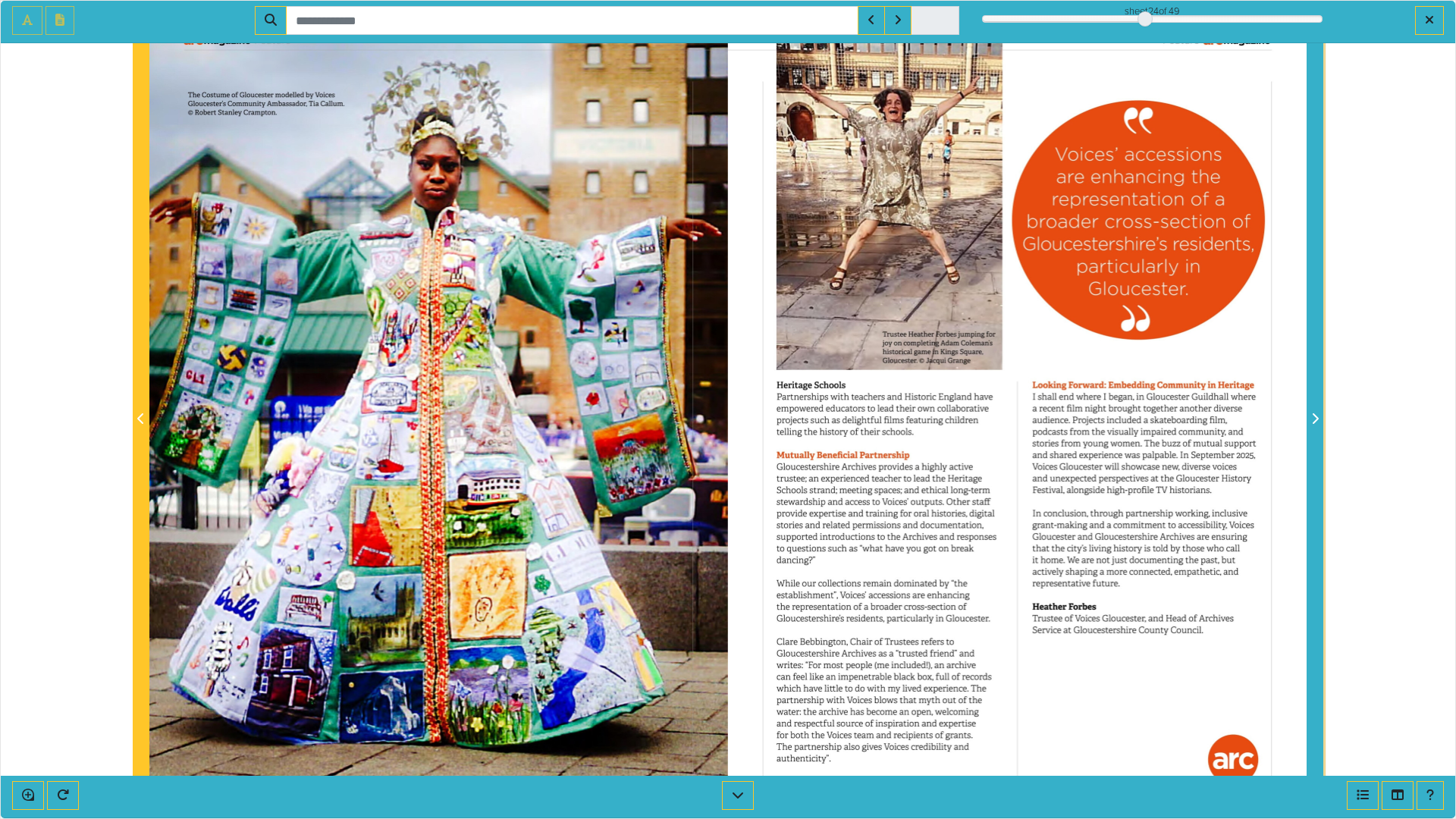
click at [1315, 421] on icon "Next Page" at bounding box center [1314, 419] width 7 height 12
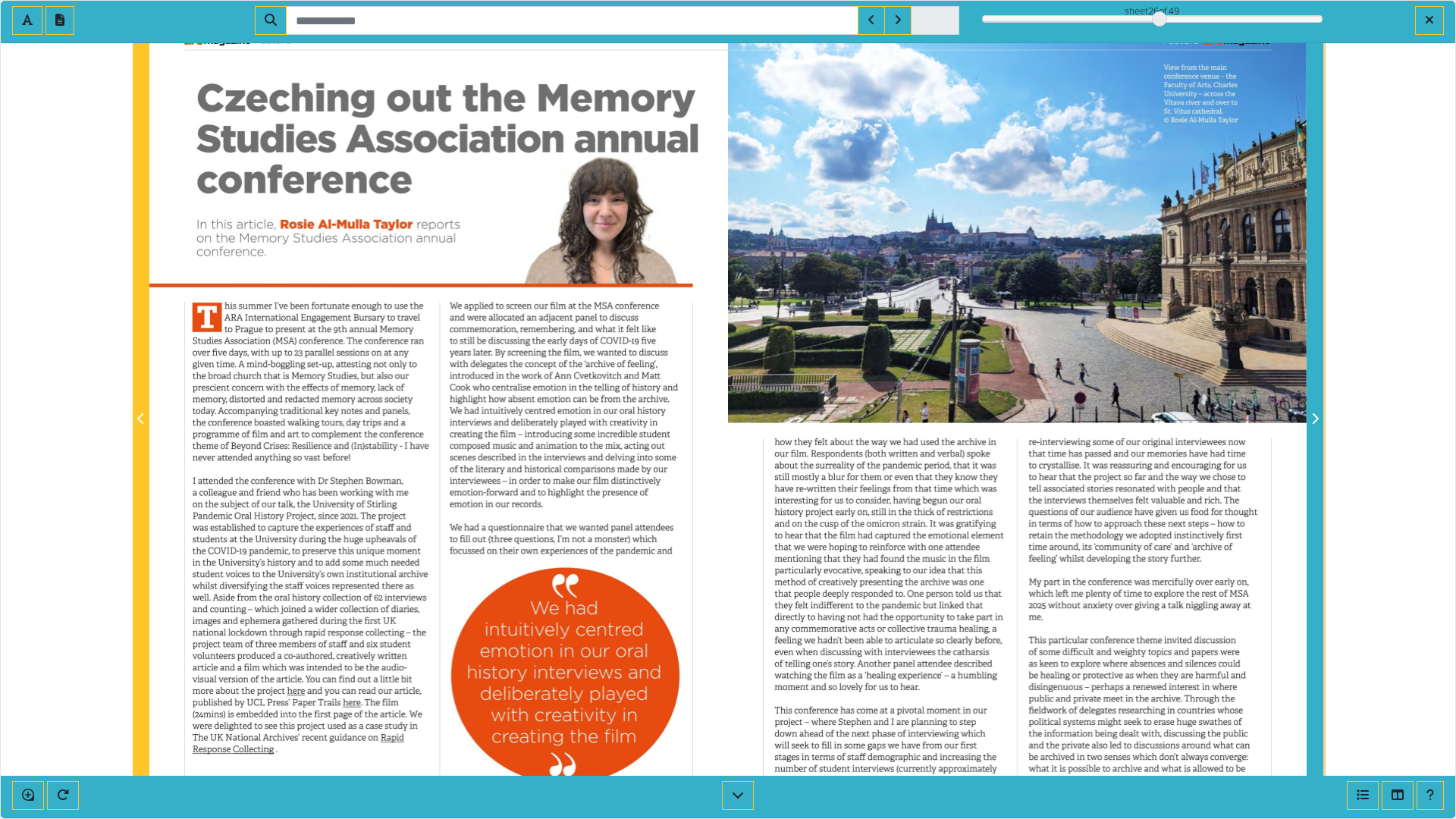
click at [1315, 421] on icon "Next Page" at bounding box center [1314, 419] width 7 height 12
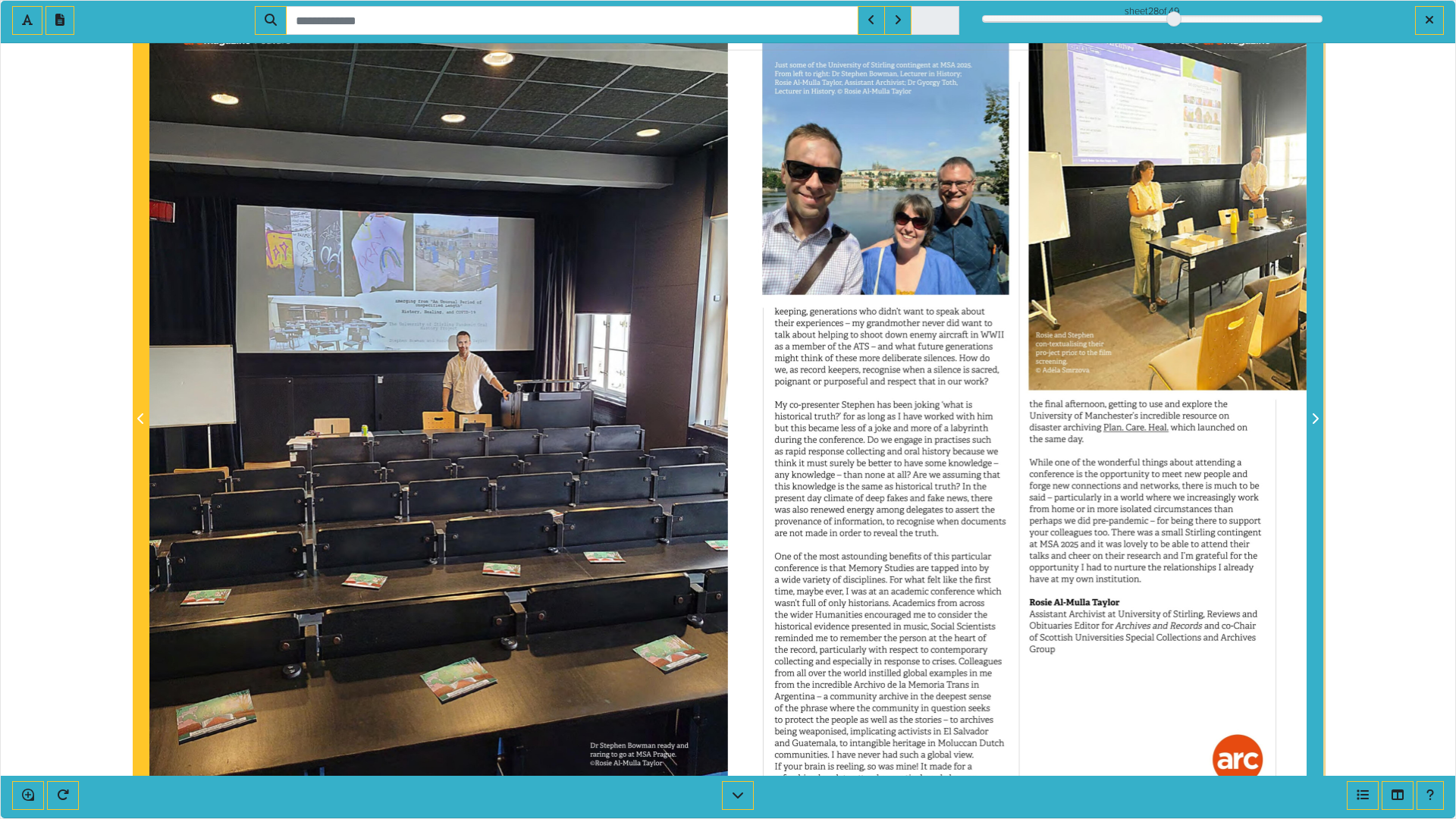
click at [1315, 421] on icon "Next Page" at bounding box center [1314, 419] width 7 height 12
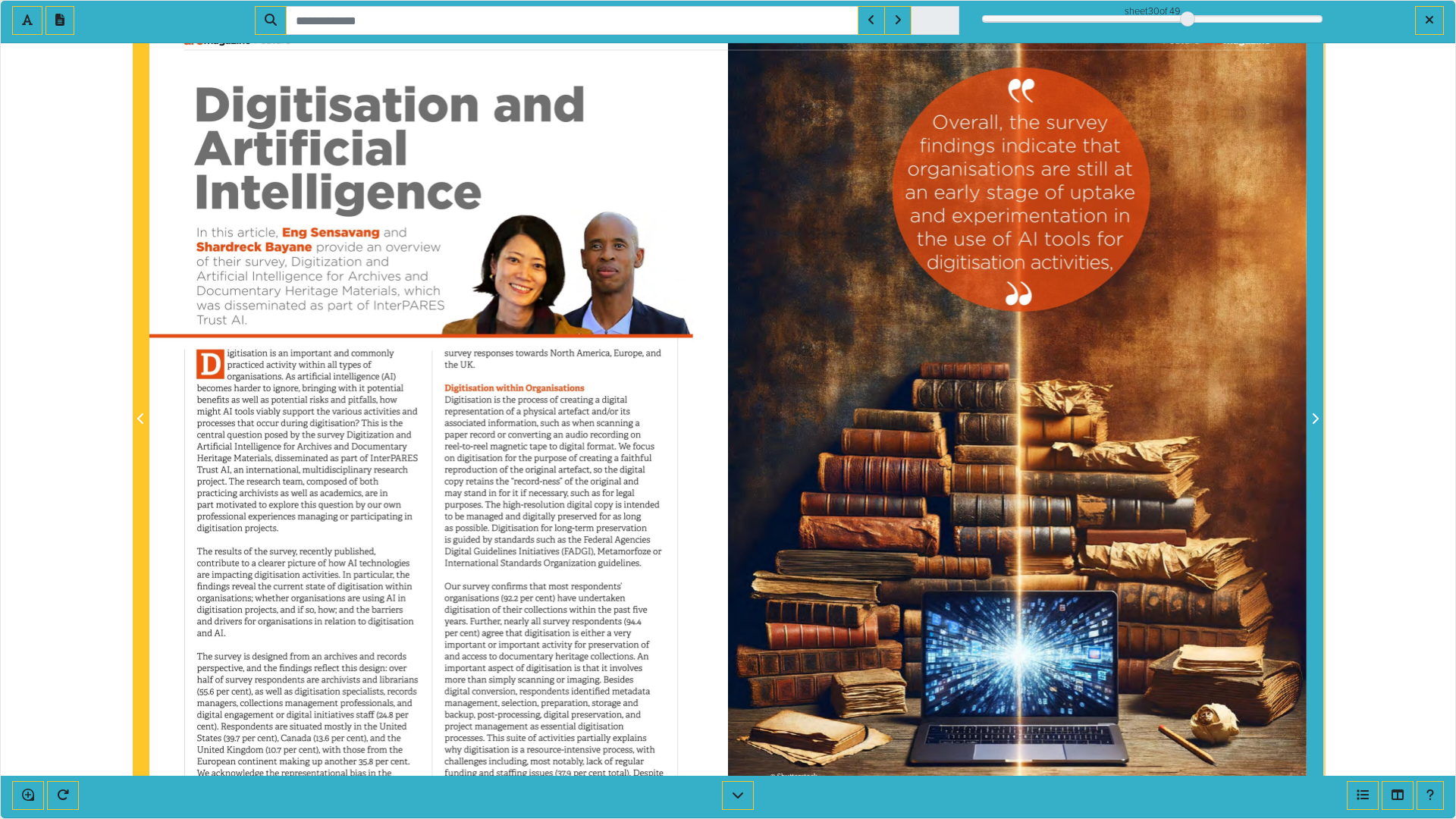
click at [1315, 421] on icon "Next Page" at bounding box center [1314, 419] width 7 height 12
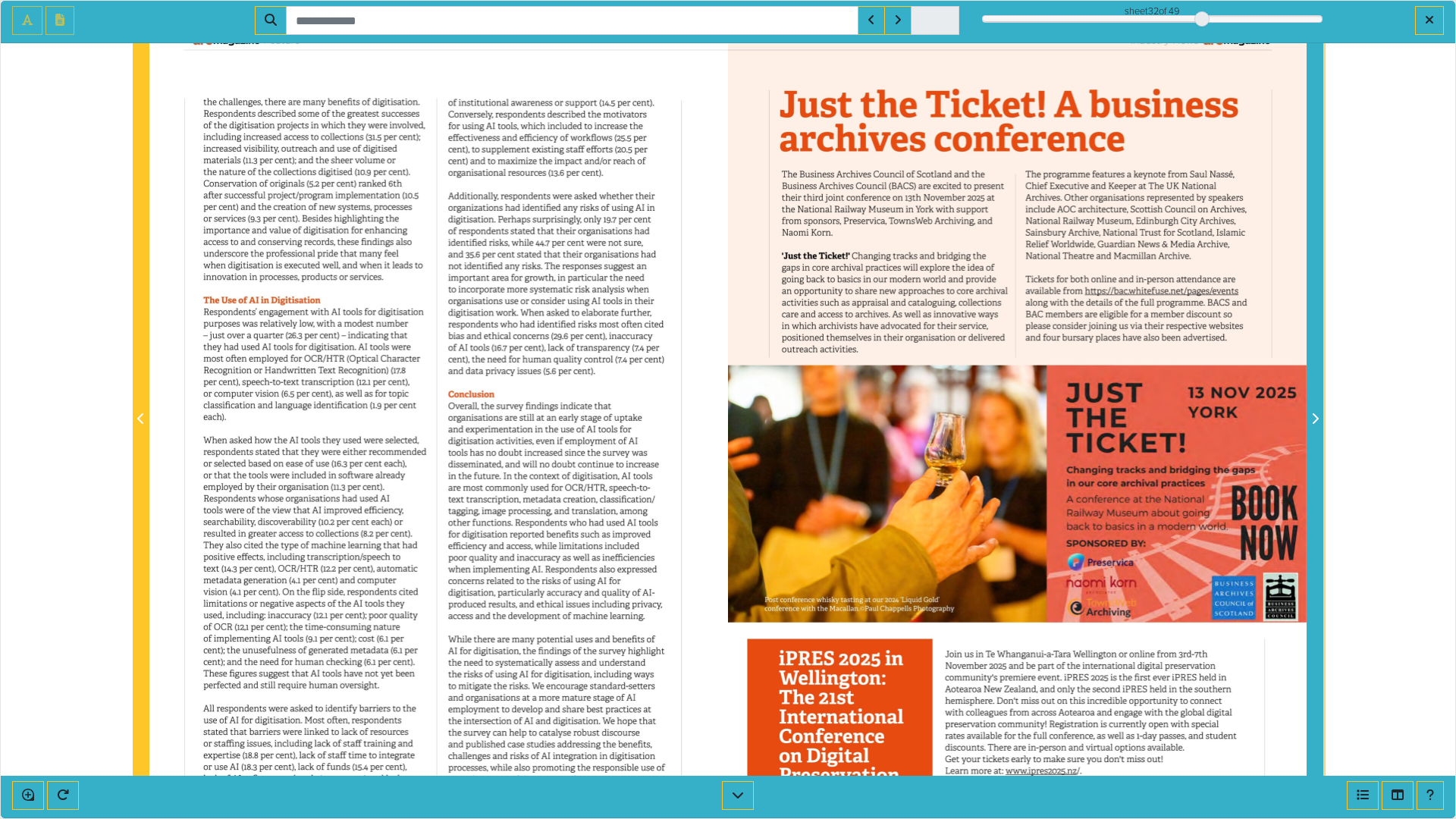
click at [1315, 421] on icon "Next Page" at bounding box center [1314, 419] width 7 height 12
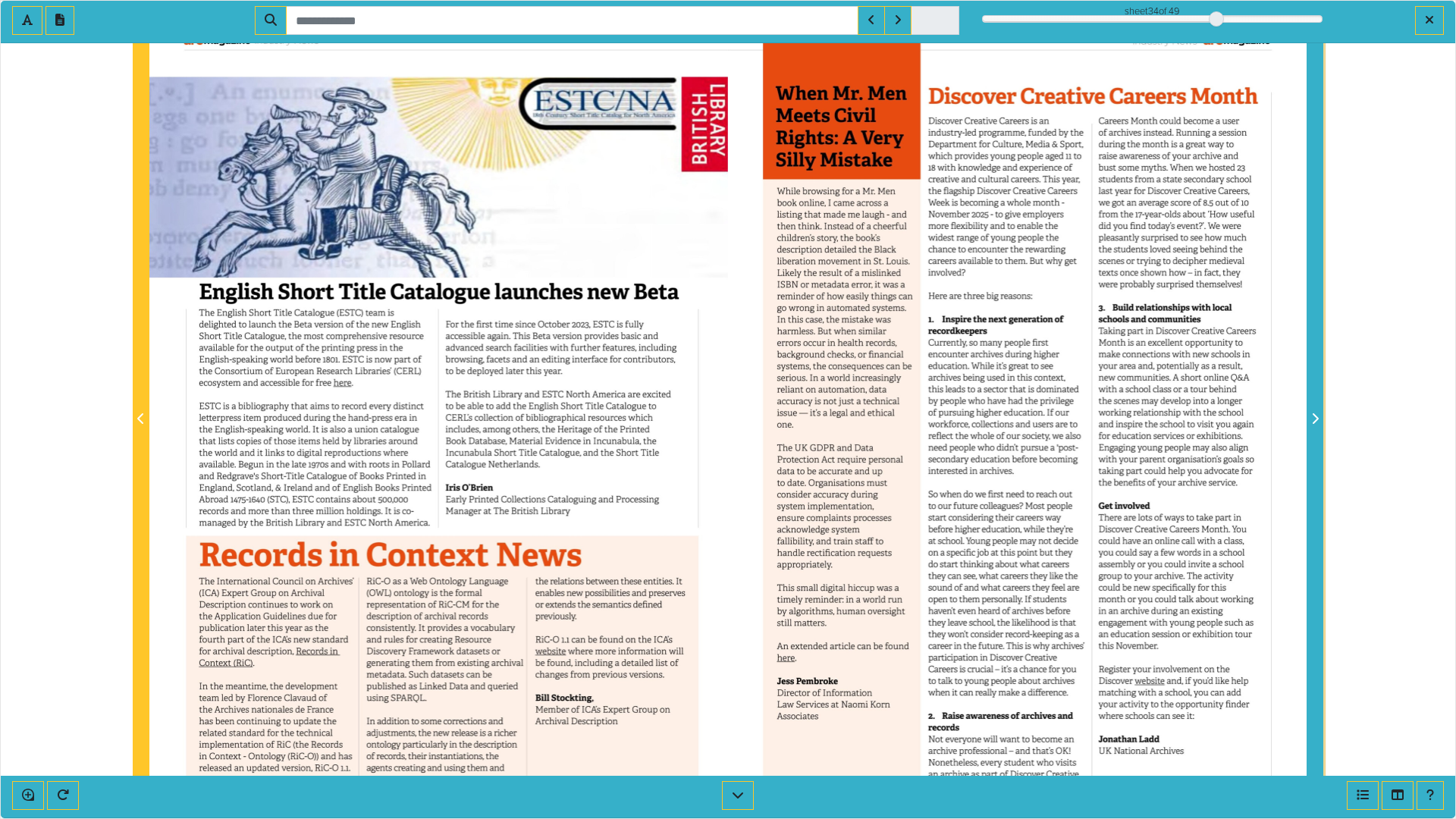
click at [1315, 421] on icon "Next Page" at bounding box center [1314, 419] width 7 height 12
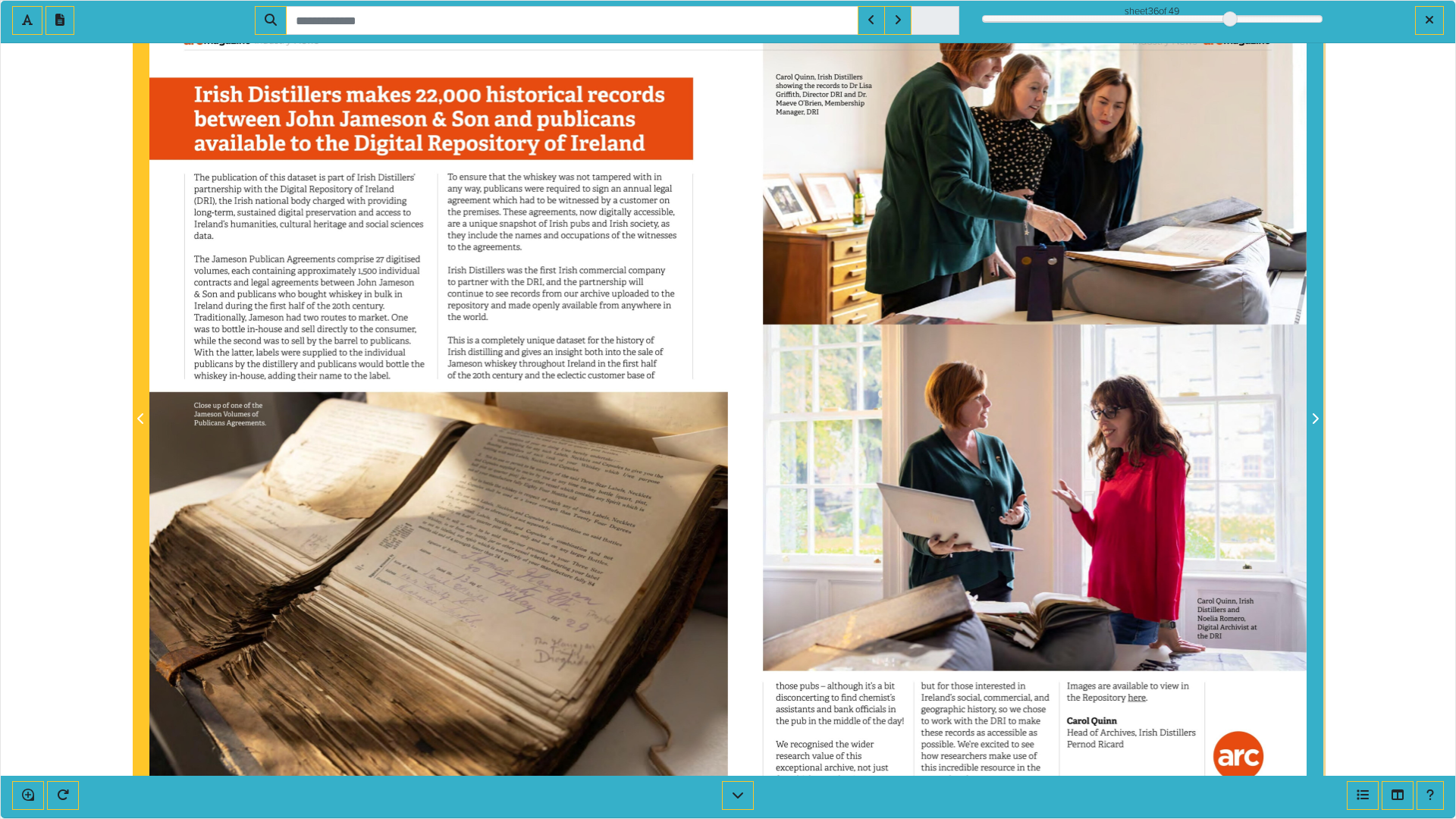
click at [1315, 421] on icon "Next Page" at bounding box center [1314, 419] width 7 height 12
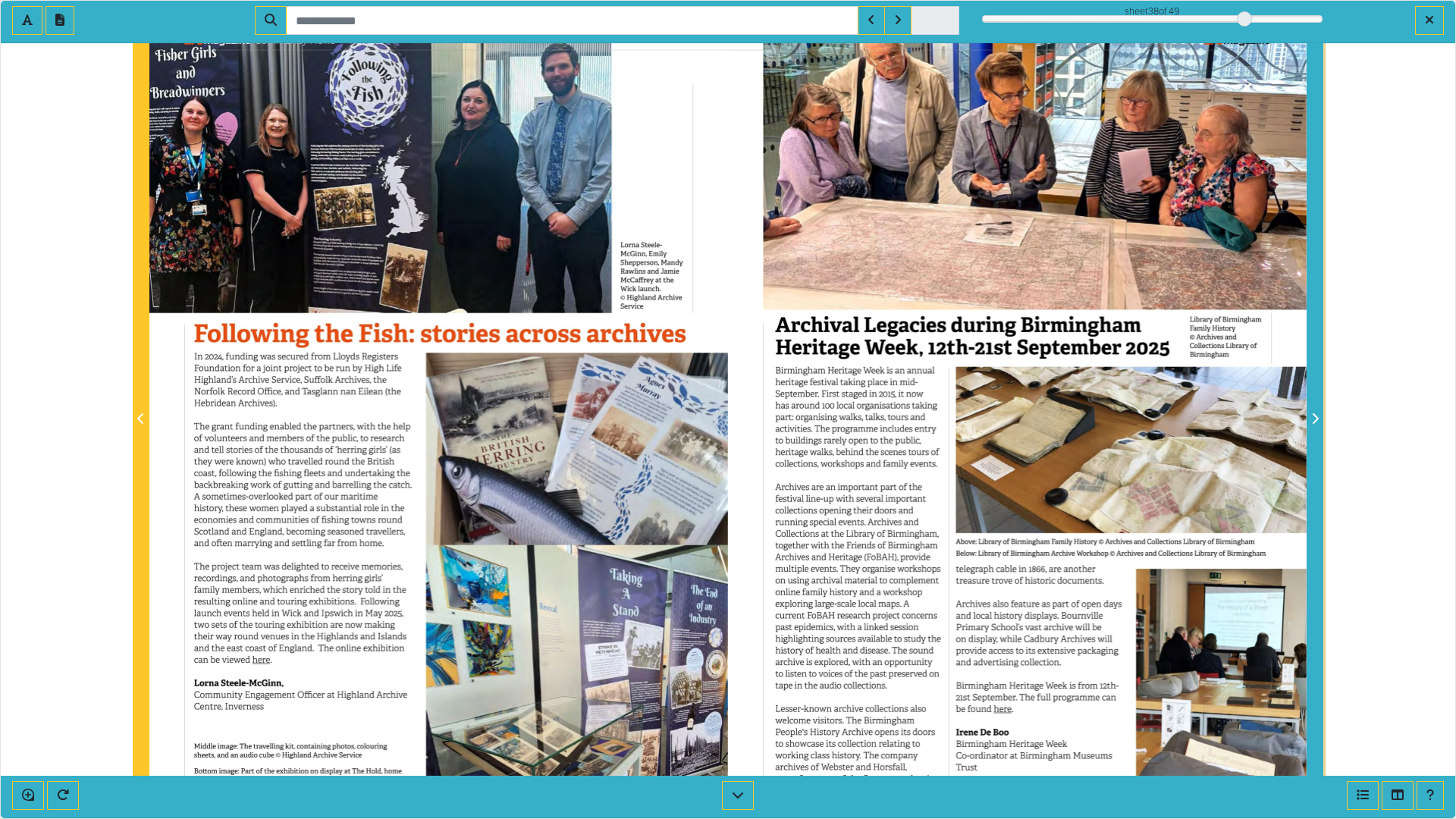
click at [1315, 421] on icon "Next Page" at bounding box center [1314, 419] width 7 height 12
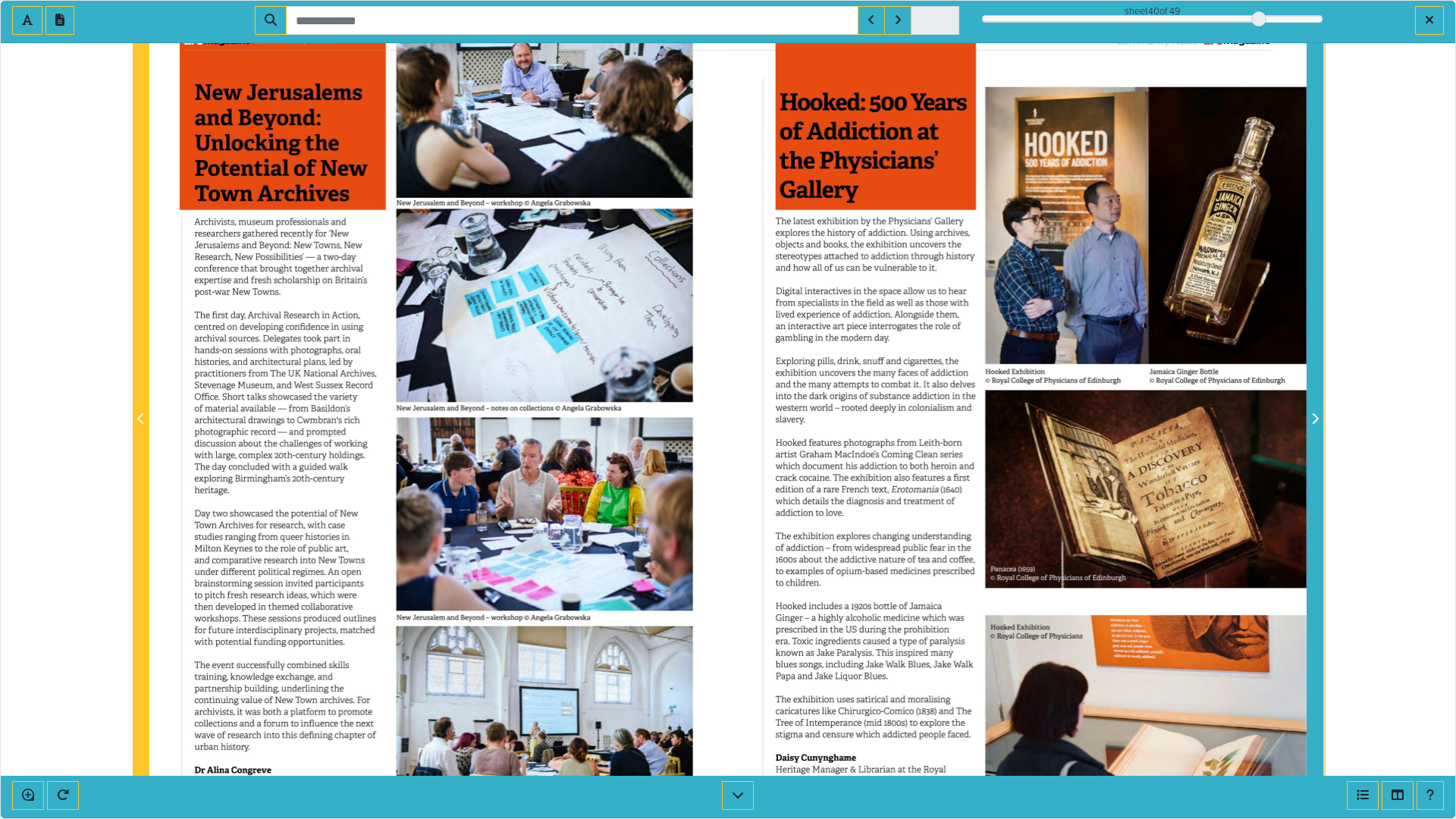
click at [1314, 419] on icon "Next Page" at bounding box center [1314, 419] width 7 height 12
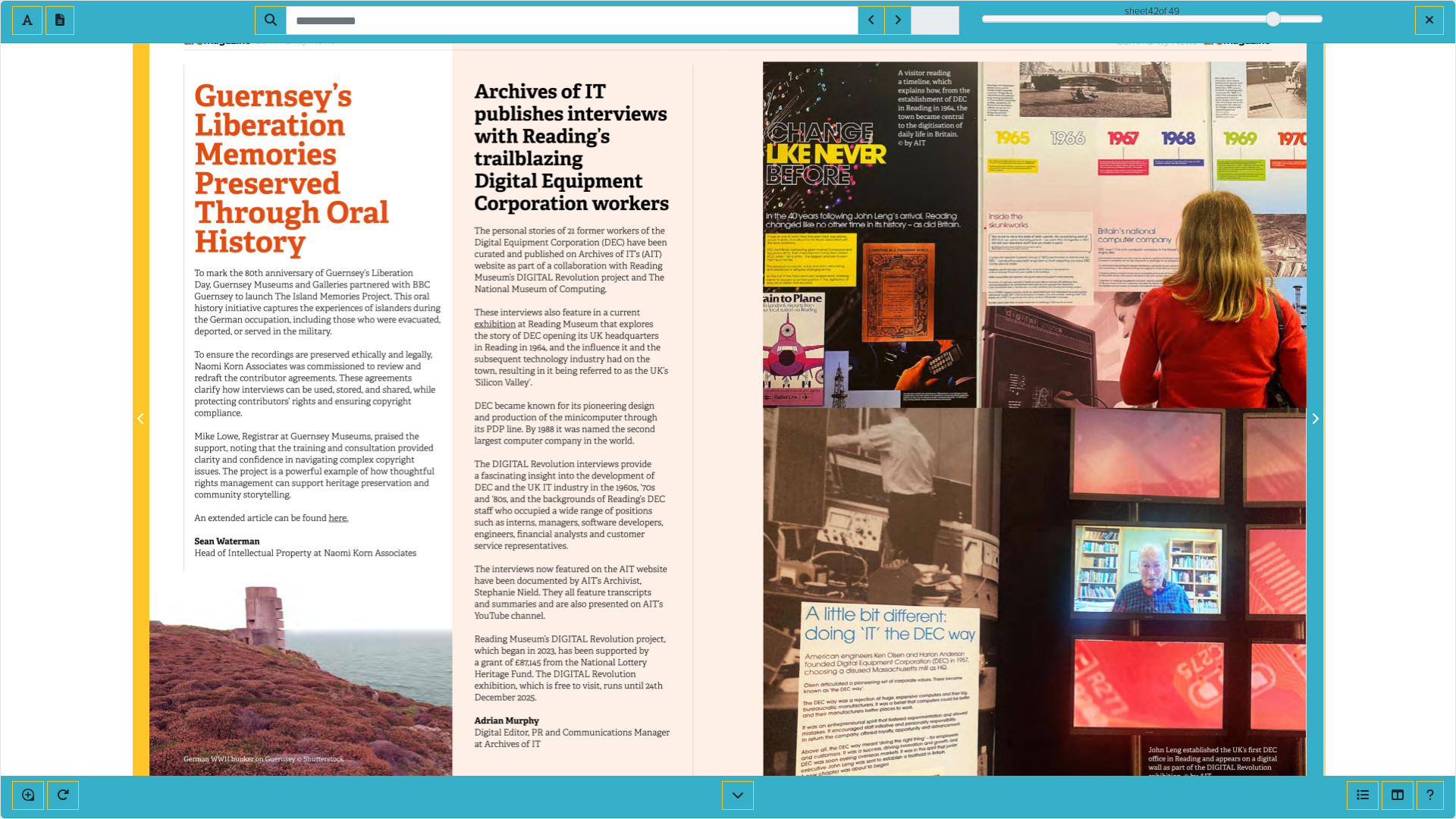
click at [1312, 419] on icon "Next Page" at bounding box center [1314, 419] width 7 height 12
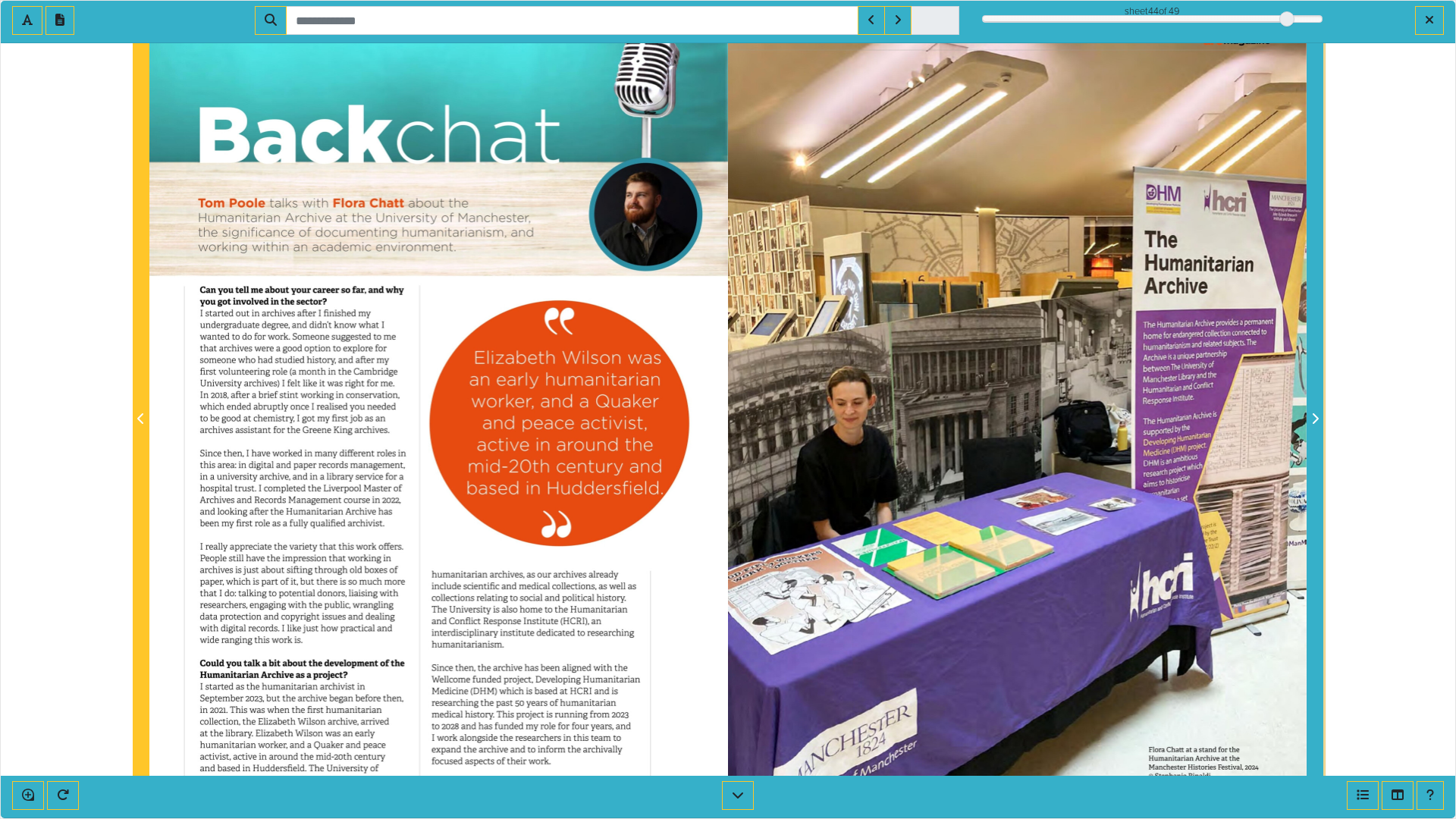
click at [1312, 419] on icon "Next Page" at bounding box center [1314, 419] width 7 height 12
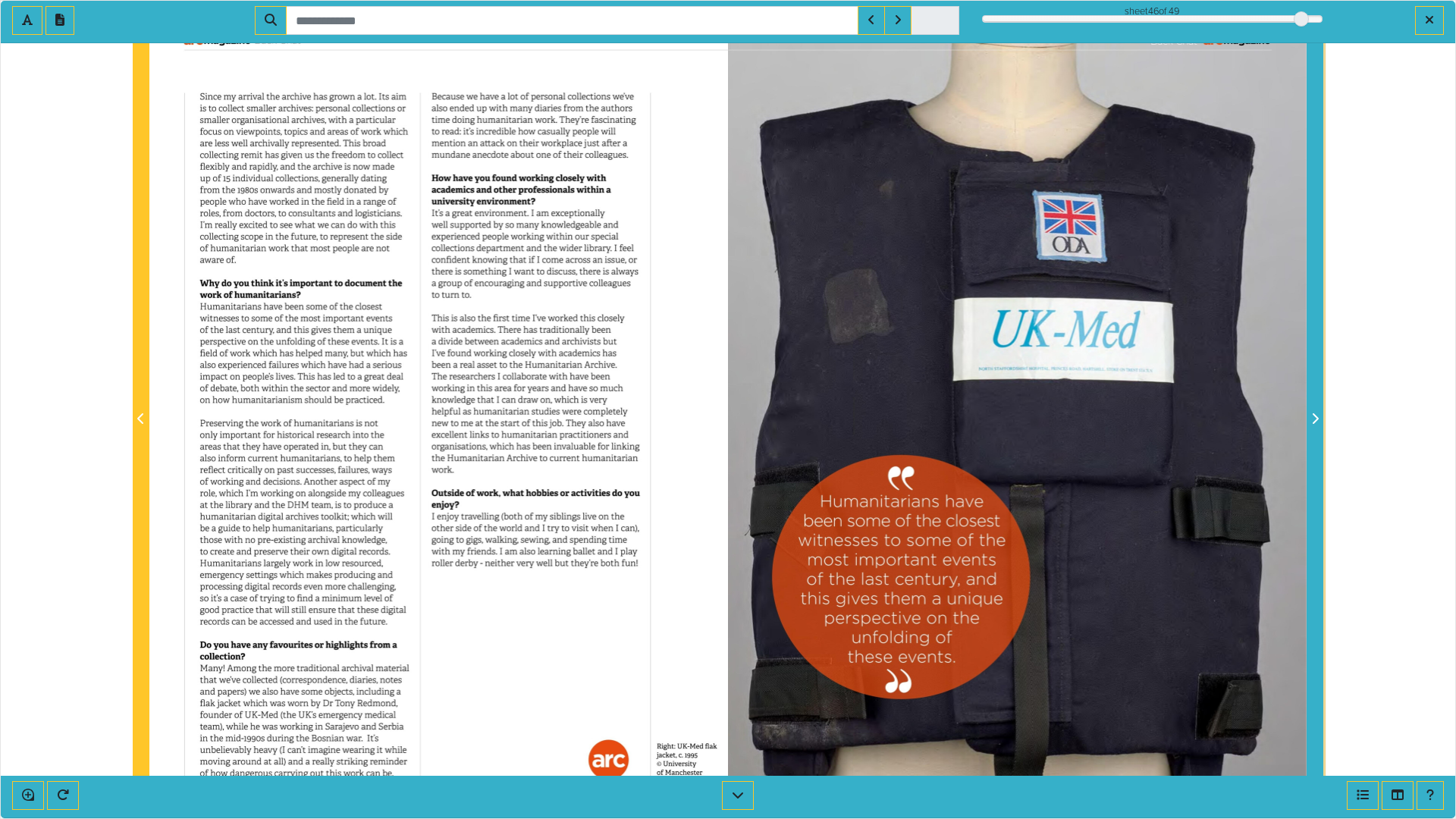
click at [1315, 420] on icon "Next Page" at bounding box center [1314, 419] width 7 height 12
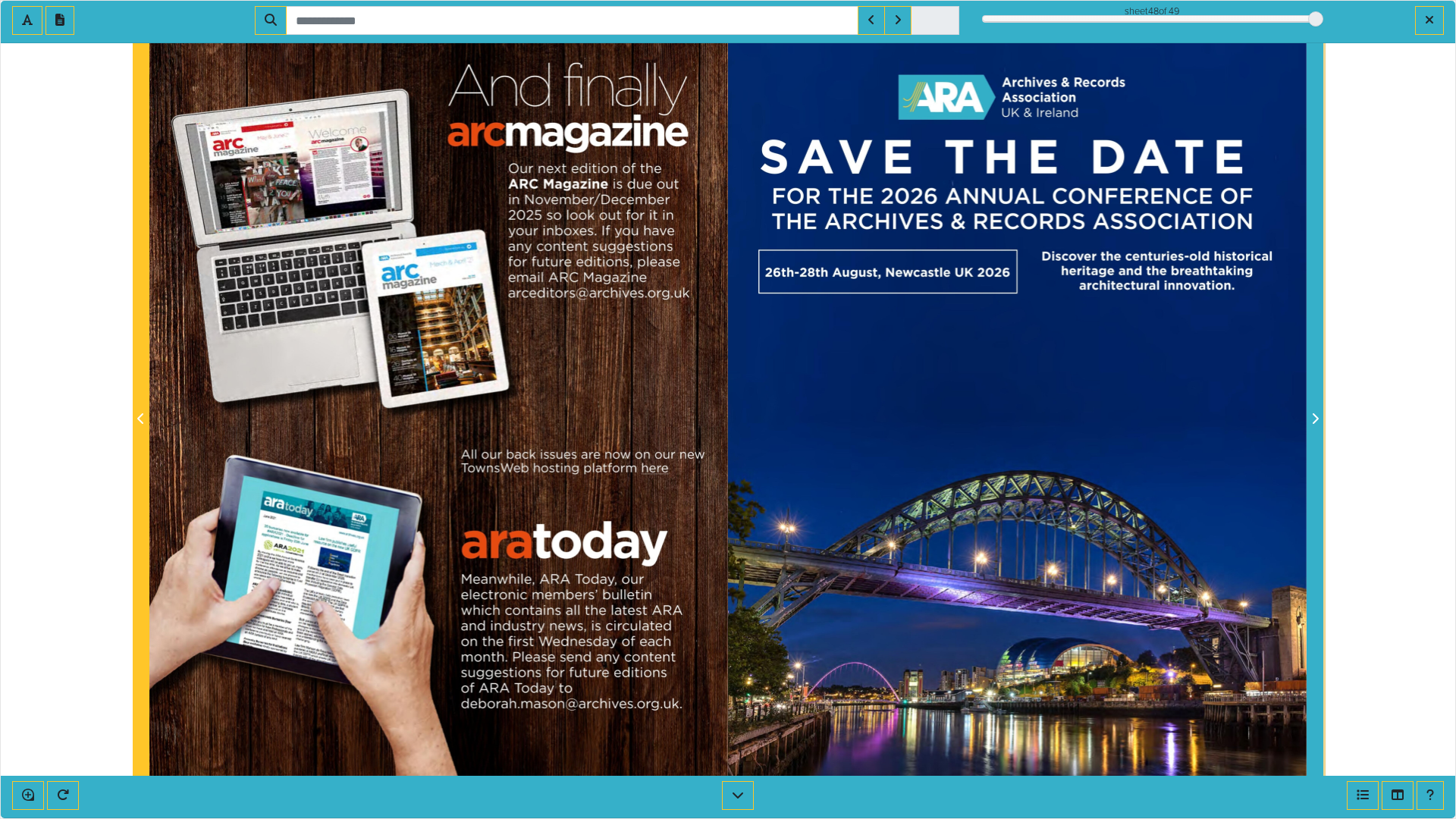
click at [1315, 420] on icon "Next Page" at bounding box center [1314, 419] width 7 height 12
click at [1315, 419] on icon "Next Page" at bounding box center [1314, 419] width 7 height 12
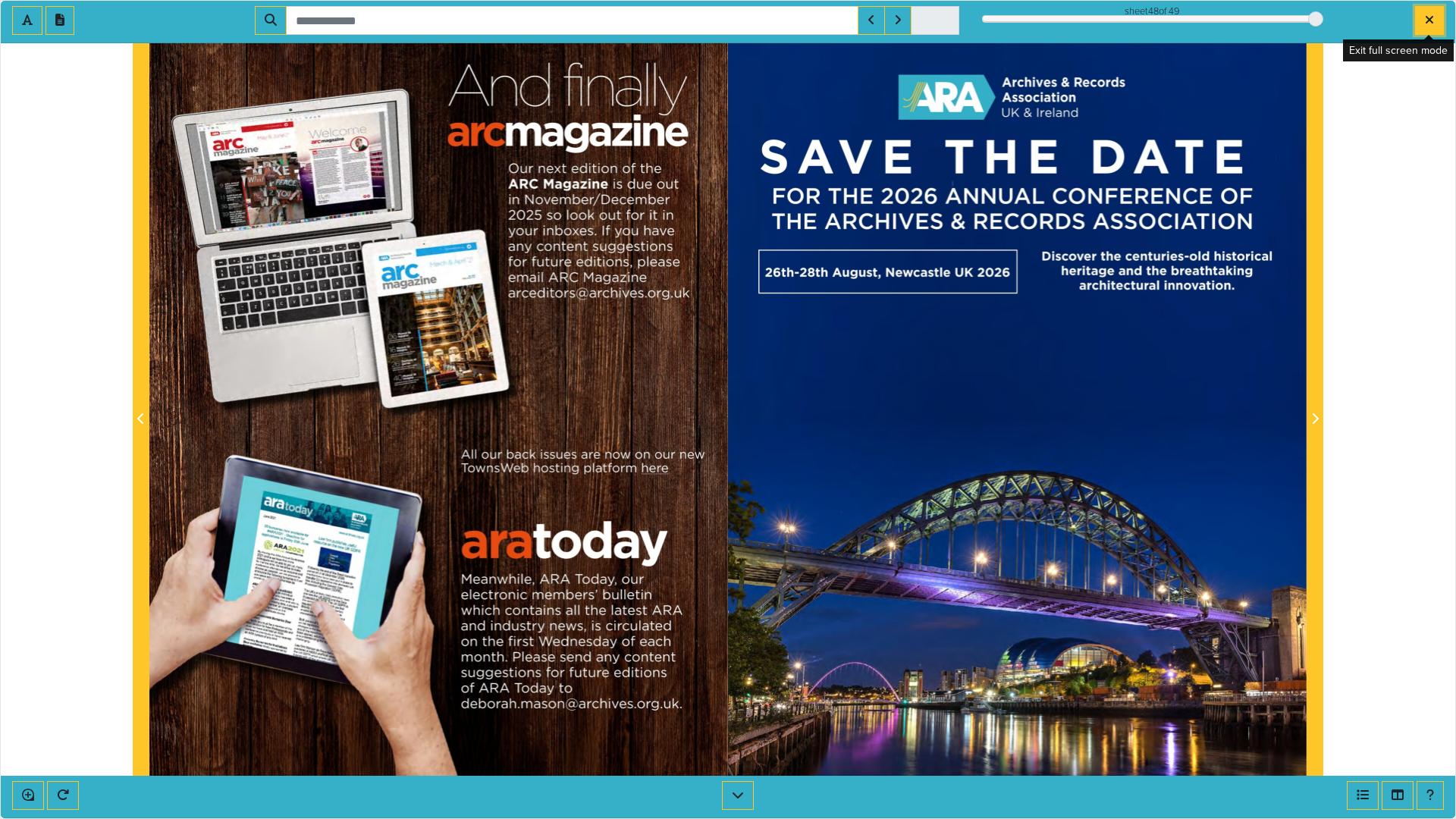
click at [1430, 17] on icon "Exit full screen mode" at bounding box center [1429, 20] width 9 height 12
